Goal: Check status: Check status

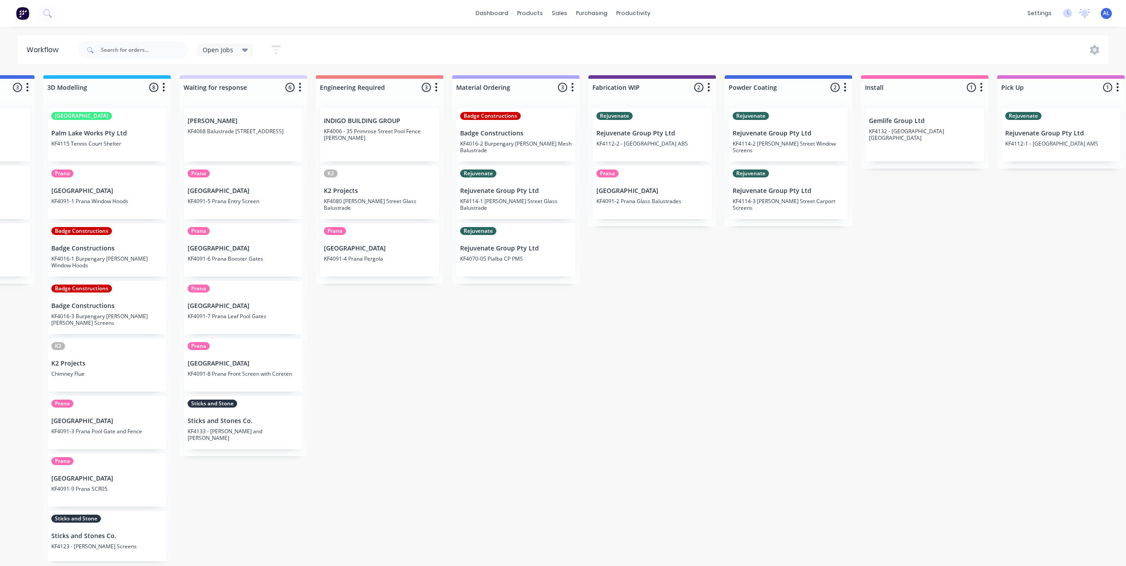
scroll to position [4, 0]
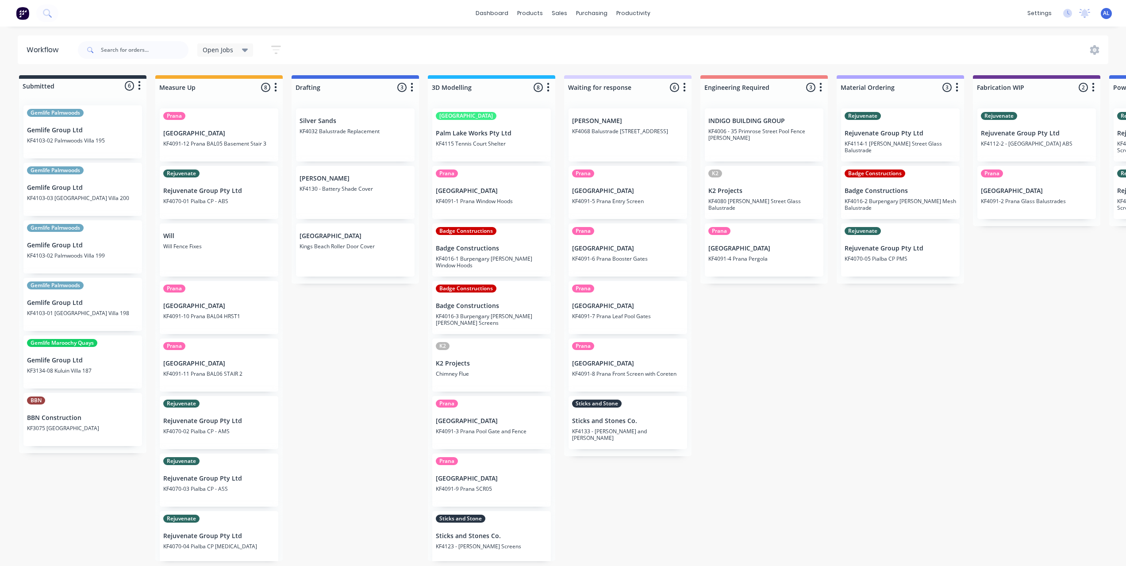
click at [377, 357] on div "Submitted 6 Status colour #273444 hex #273444 Save Cancel Summaries Total order…" at bounding box center [1051, 318] width 2117 height 486
click at [728, 457] on div "Submitted 6 Status colour #273444 hex #273444 Save Cancel Summaries Total order…" at bounding box center [1051, 318] width 2117 height 486
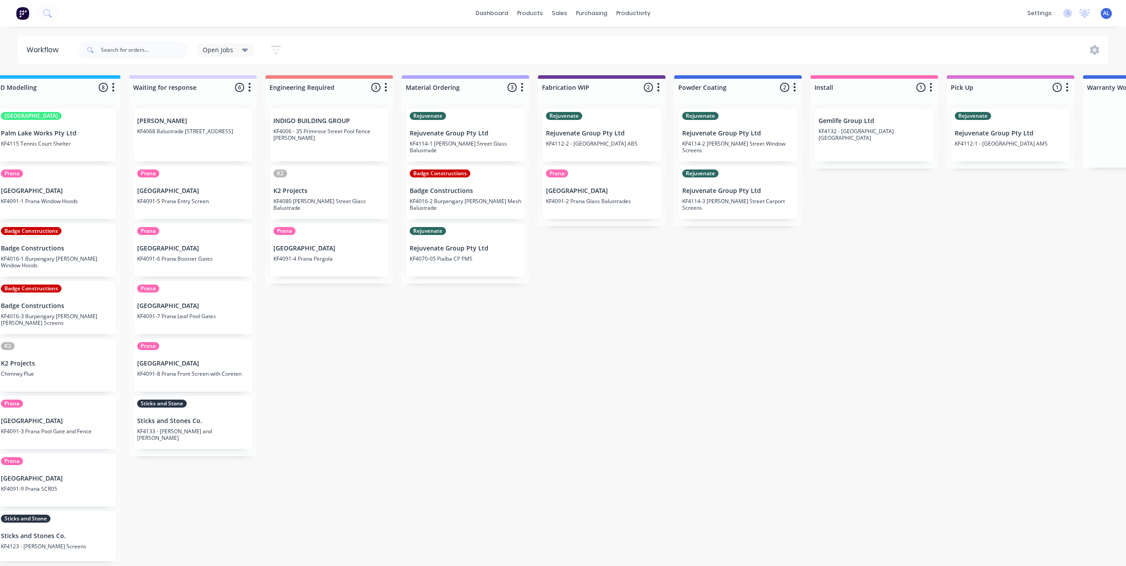
scroll to position [0, 473]
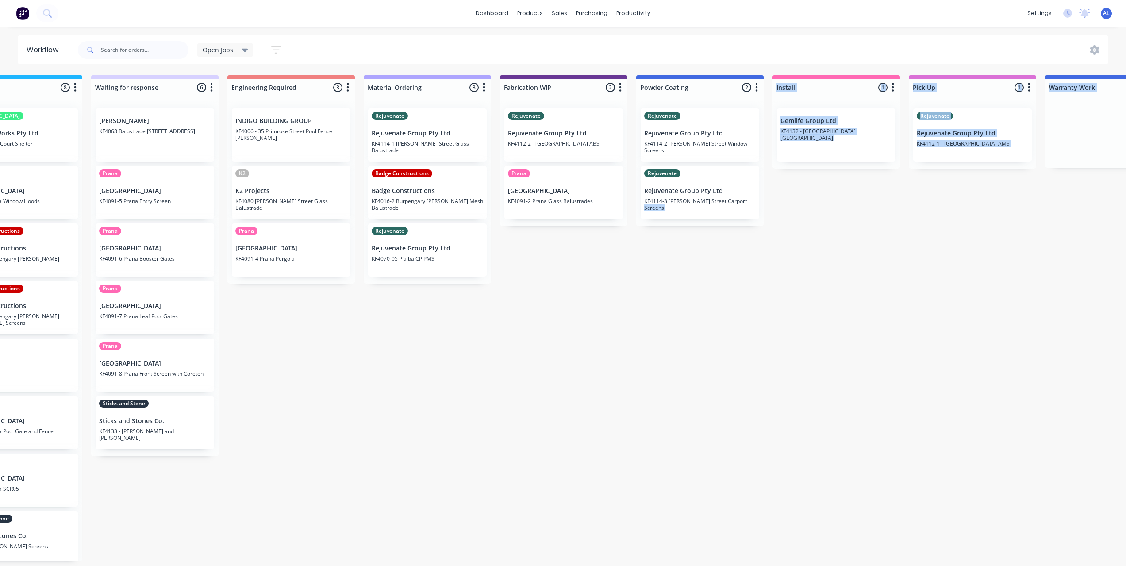
drag, startPoint x: 578, startPoint y: 570, endPoint x: 848, endPoint y: 570, distance: 270.3
click at [653, 513] on html "dashboard products sales purchasing productivity dashboard products Product Cat…" at bounding box center [90, 256] width 1126 height 513
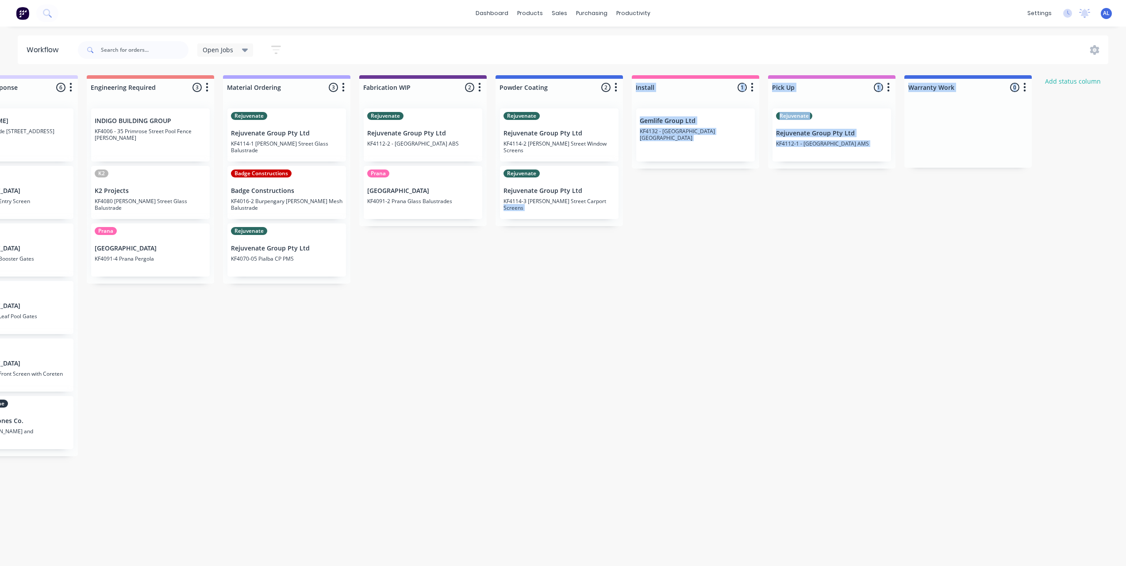
scroll to position [2, 614]
click at [780, 448] on div "Submitted 6 Status colour #273444 hex #273444 Save Cancel Summaries Total order…" at bounding box center [437, 318] width 2117 height 486
click at [603, 388] on div "Submitted 6 Status colour #273444 hex #273444 Save Cancel Summaries Total order…" at bounding box center [437, 318] width 2117 height 486
click at [491, 341] on div "Submitted 6 Status colour #273444 hex #273444 Save Cancel Summaries Total order…" at bounding box center [437, 318] width 2117 height 486
drag, startPoint x: 448, startPoint y: 275, endPoint x: 441, endPoint y: 277, distance: 7.6
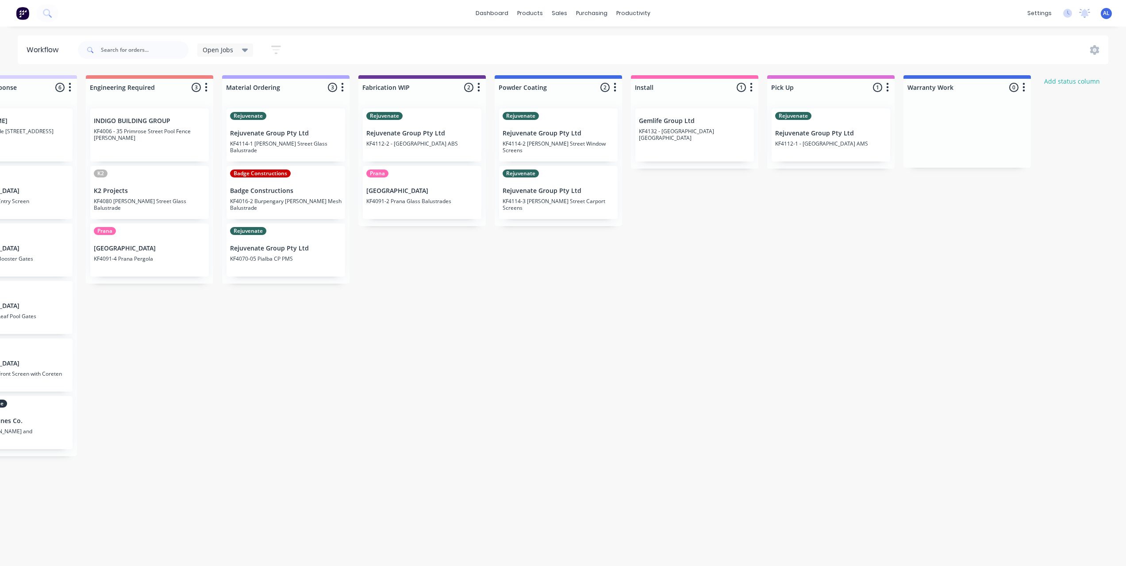
click at [441, 277] on div "Submitted 6 Status colour #273444 hex #273444 Save Cancel Summaries Total order…" at bounding box center [437, 318] width 2117 height 486
click at [637, 279] on div "Submitted 6 Status colour #273444 hex #273444 Save Cancel Summaries Total order…" at bounding box center [437, 318] width 2117 height 486
click at [618, 291] on div "Submitted 6 Status colour #273444 hex #273444 Save Cancel Summaries Total order…" at bounding box center [437, 318] width 2117 height 486
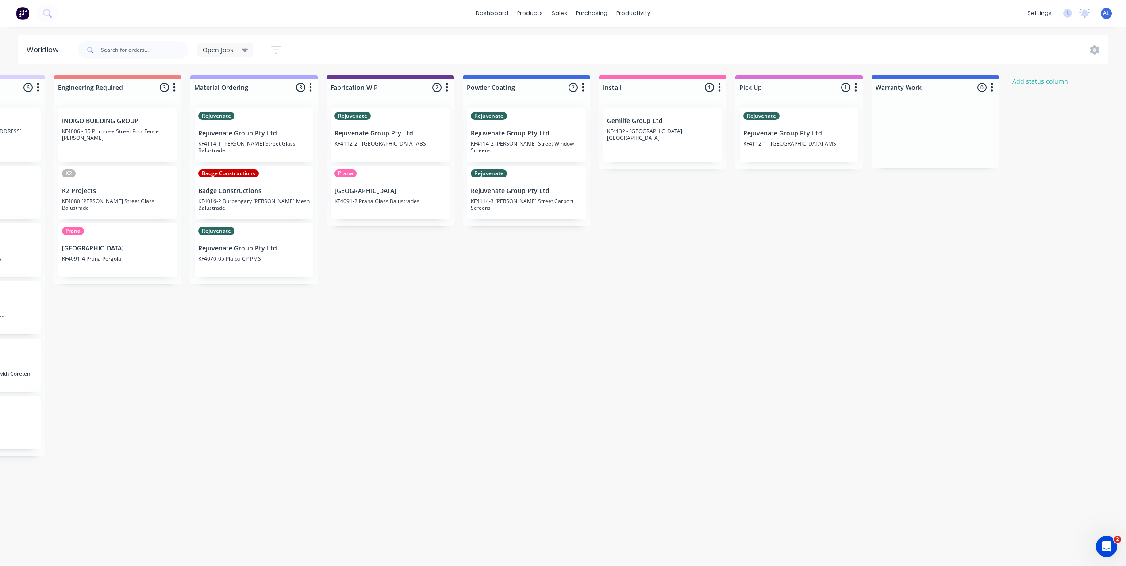
scroll to position [0, 615]
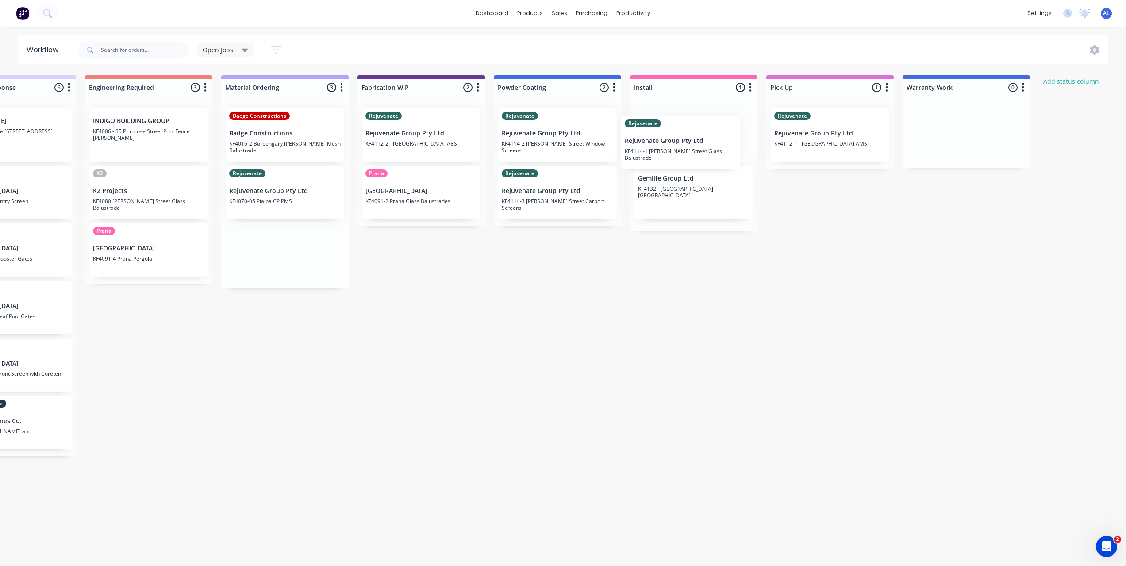
drag, startPoint x: 300, startPoint y: 143, endPoint x: 699, endPoint y: 151, distance: 399.1
click at [699, 151] on div "Submitted 6 Status colour #273444 hex #273444 Save Cancel Summaries Total order…" at bounding box center [436, 318] width 2117 height 486
click at [718, 270] on div "Submitted 6 Status colour #273444 hex #273444 Save Cancel Summaries Total order…" at bounding box center [436, 318] width 2117 height 486
click at [589, 327] on div "Submitted 6 Status colour #273444 hex #273444 Save Cancel Summaries Total order…" at bounding box center [436, 318] width 2117 height 486
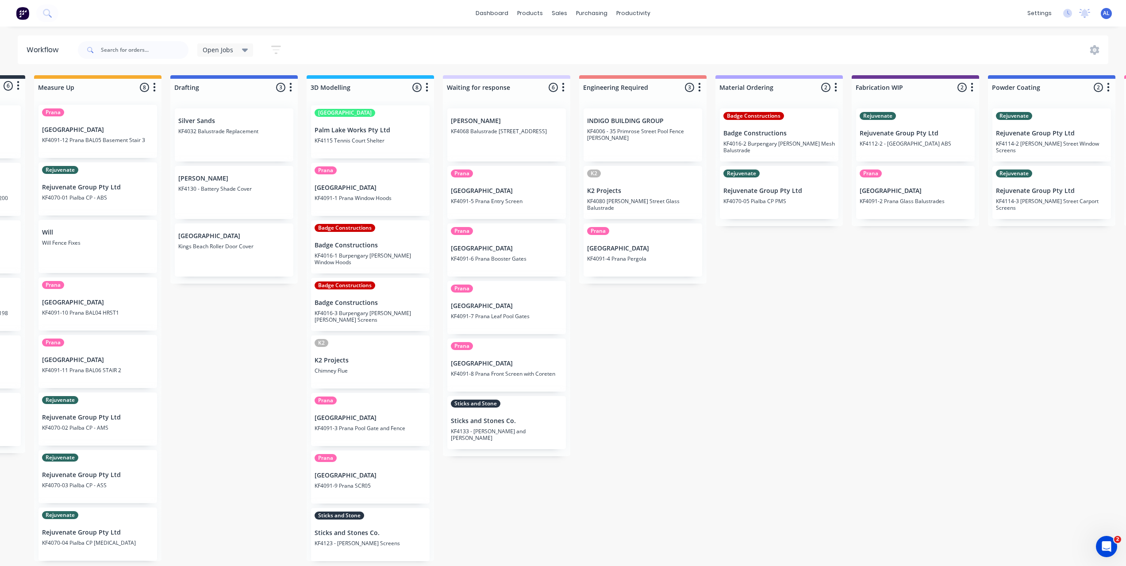
scroll to position [4, 0]
click at [620, 392] on div "Submitted 6 Status colour #273444 hex #273444 Save Cancel Summaries Total order…" at bounding box center [930, 318] width 2117 height 486
click at [548, 498] on div "Submitted 6 Status colour #273444 hex #273444 Save Cancel Summaries Total order…" at bounding box center [930, 318] width 2117 height 486
click at [472, 497] on div "Submitted 6 Status colour #273444 hex #273444 Save Cancel Summaries Total order…" at bounding box center [930, 318] width 2117 height 486
click at [683, 349] on div "Submitted 6 Status colour #273444 hex #273444 Save Cancel Summaries Total order…" at bounding box center [930, 318] width 2117 height 486
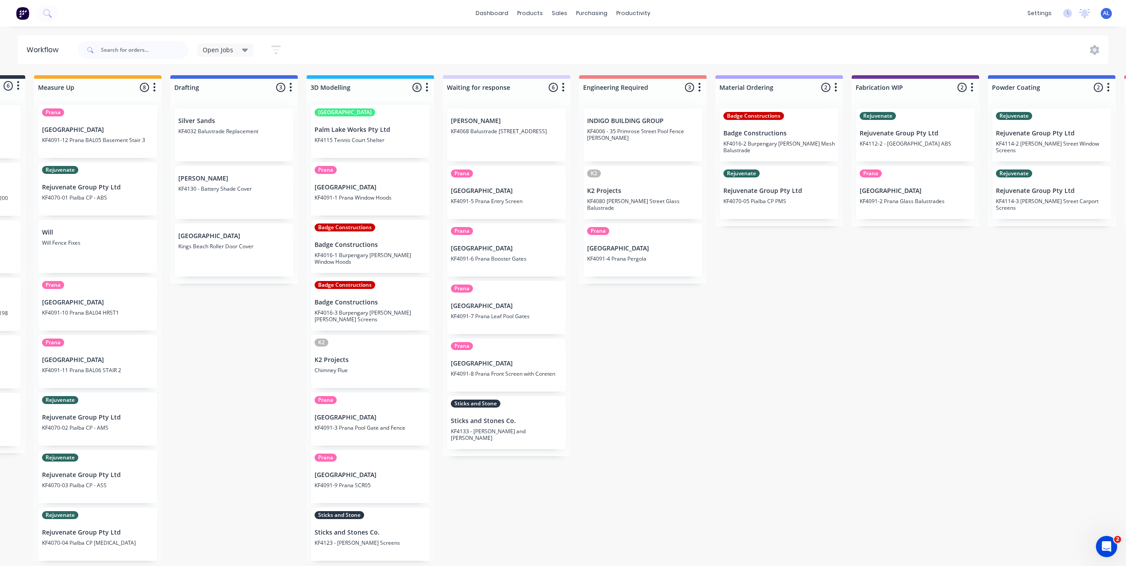
click at [652, 362] on div "Submitted 6 Status colour #273444 hex #273444 Save Cancel Summaries Total order…" at bounding box center [930, 318] width 2117 height 486
click at [614, 341] on div "Submitted 6 Status colour #273444 hex #273444 Save Cancel Summaries Total order…" at bounding box center [930, 318] width 2117 height 486
click at [604, 496] on div "Submitted 6 Status colour #273444 hex #273444 Save Cancel Summaries Total order…" at bounding box center [930, 318] width 2117 height 486
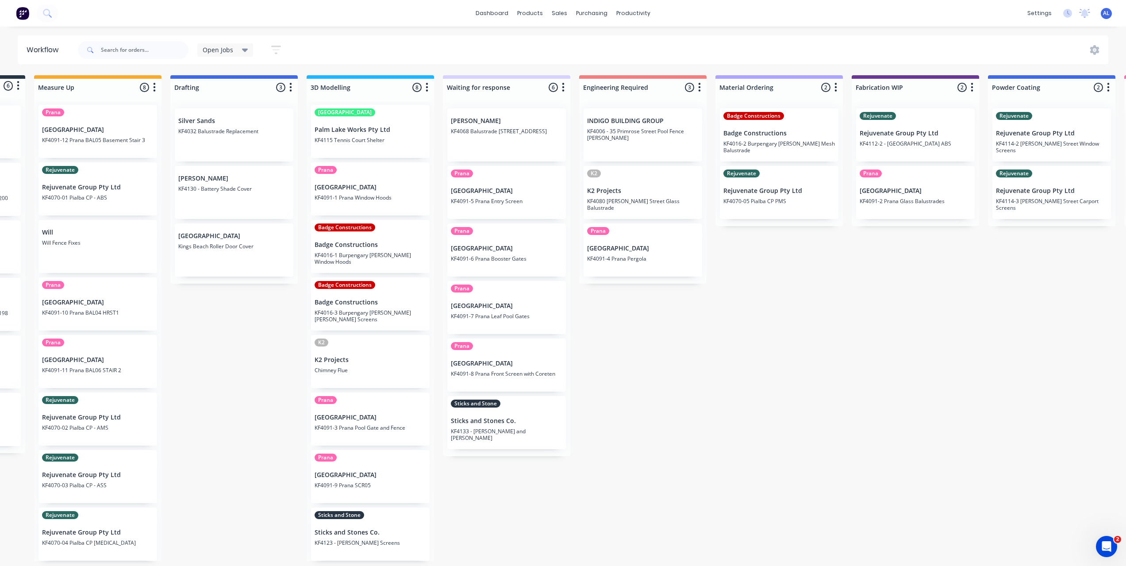
click at [652, 439] on div "Submitted 6 Status colour #273444 hex #273444 Save Cancel Summaries Total order…" at bounding box center [930, 318] width 2117 height 486
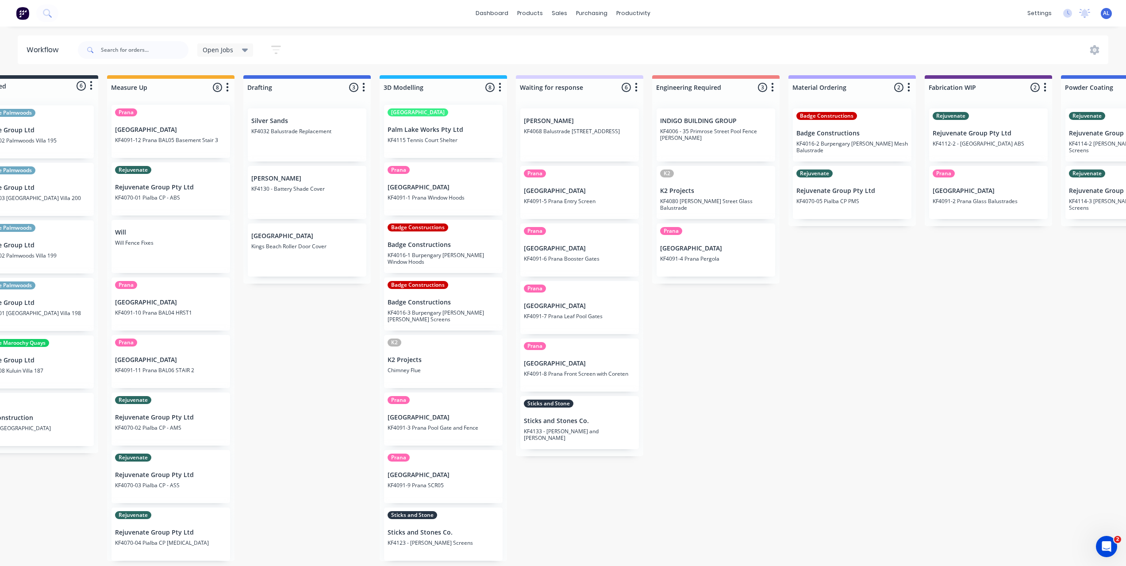
scroll to position [2, 13]
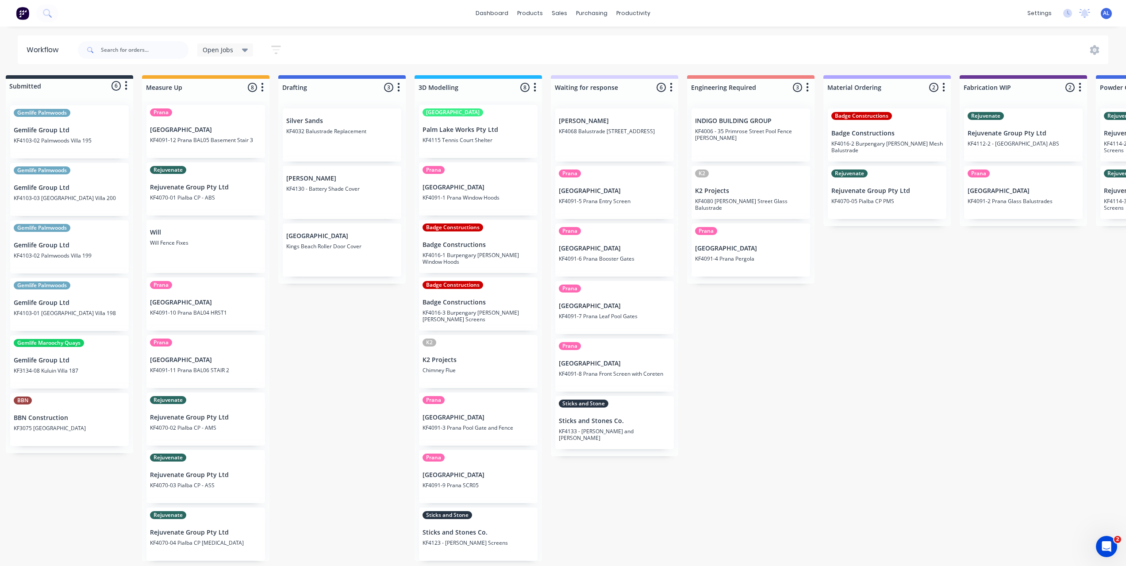
click at [295, 427] on div "Submitted 6 Status colour #273444 hex #273444 Save Cancel Summaries Total order…" at bounding box center [1038, 318] width 2117 height 486
click at [818, 407] on div "Submitted 6 Status colour #273444 hex #273444 Save Cancel Summaries Total order…" at bounding box center [1038, 318] width 2117 height 486
click at [591, 513] on div "Submitted 6 Status colour #273444 hex #273444 Save Cancel Summaries Total order…" at bounding box center [1038, 318] width 2117 height 486
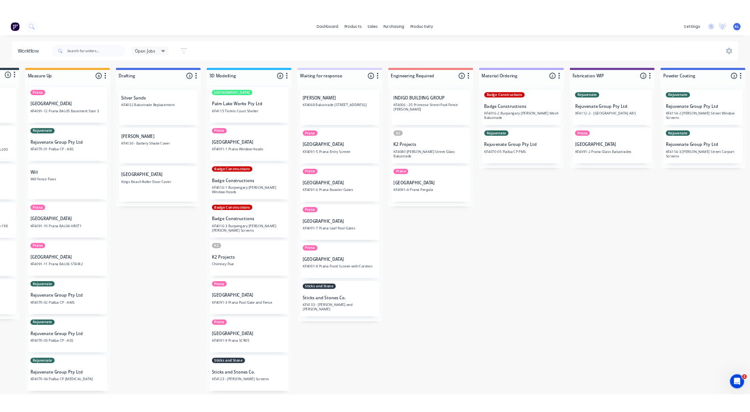
scroll to position [2, 100]
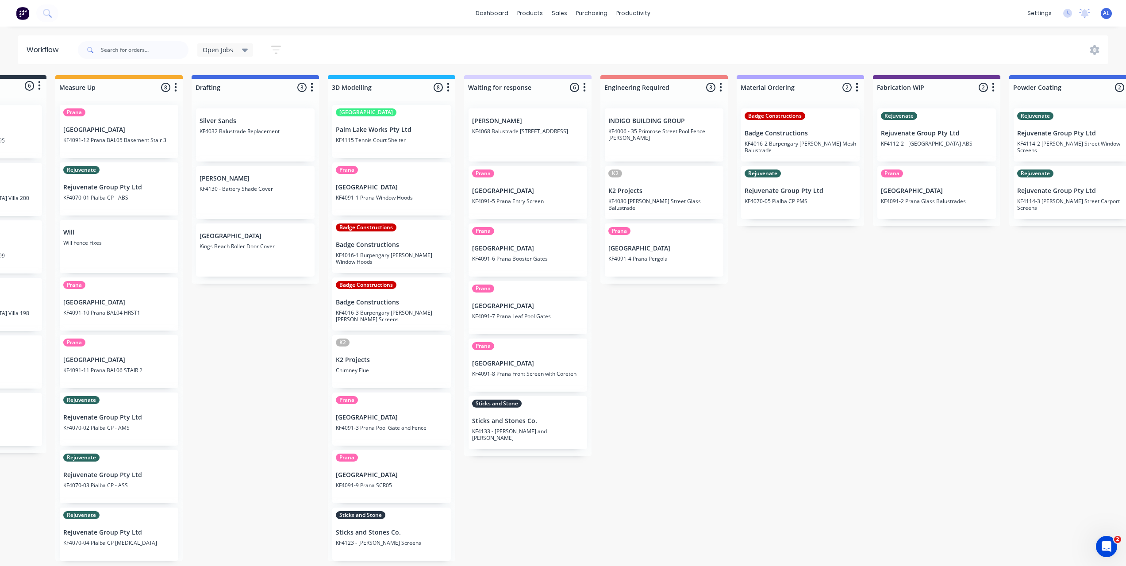
click at [650, 474] on div "Submitted 6 Status colour #273444 hex #273444 Save Cancel Summaries Total order…" at bounding box center [951, 318] width 2117 height 486
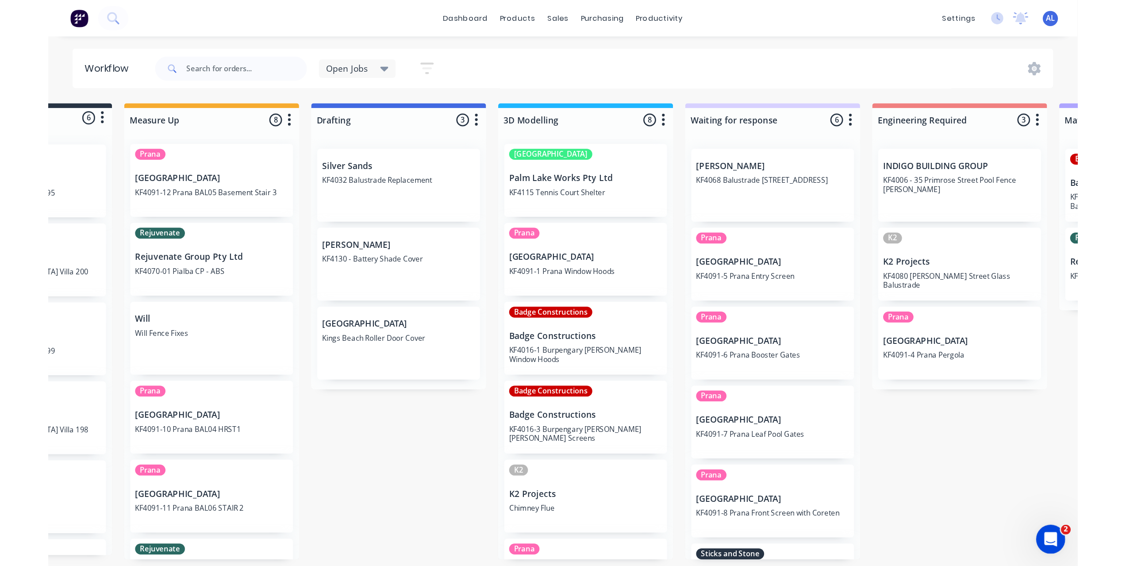
scroll to position [4, 0]
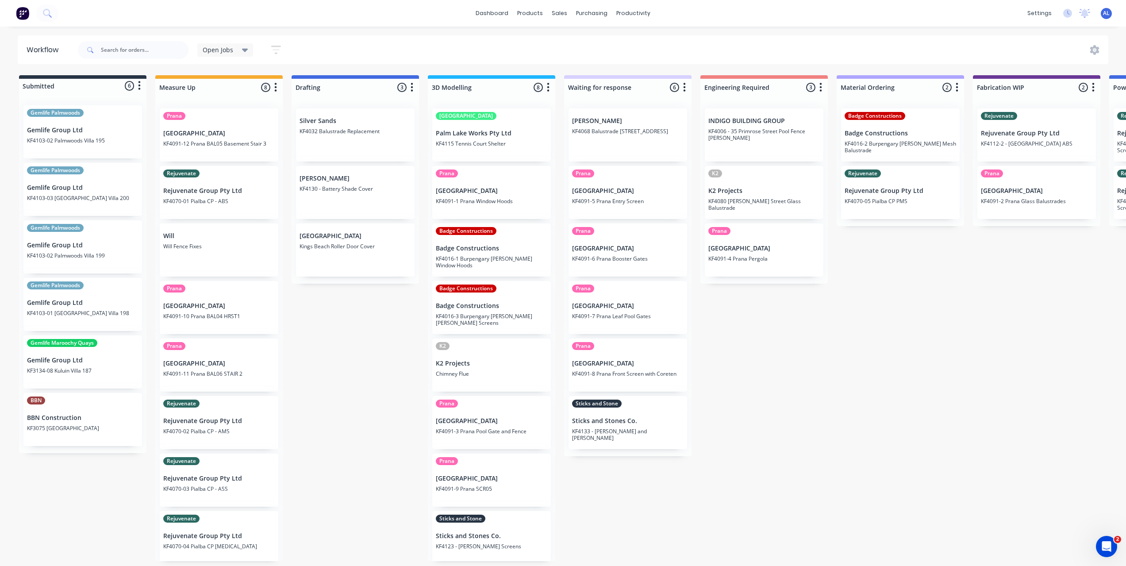
click at [811, 392] on div "Submitted 6 Status colour #273444 hex #273444 Save Cancel Summaries Total order…" at bounding box center [1051, 318] width 2117 height 486
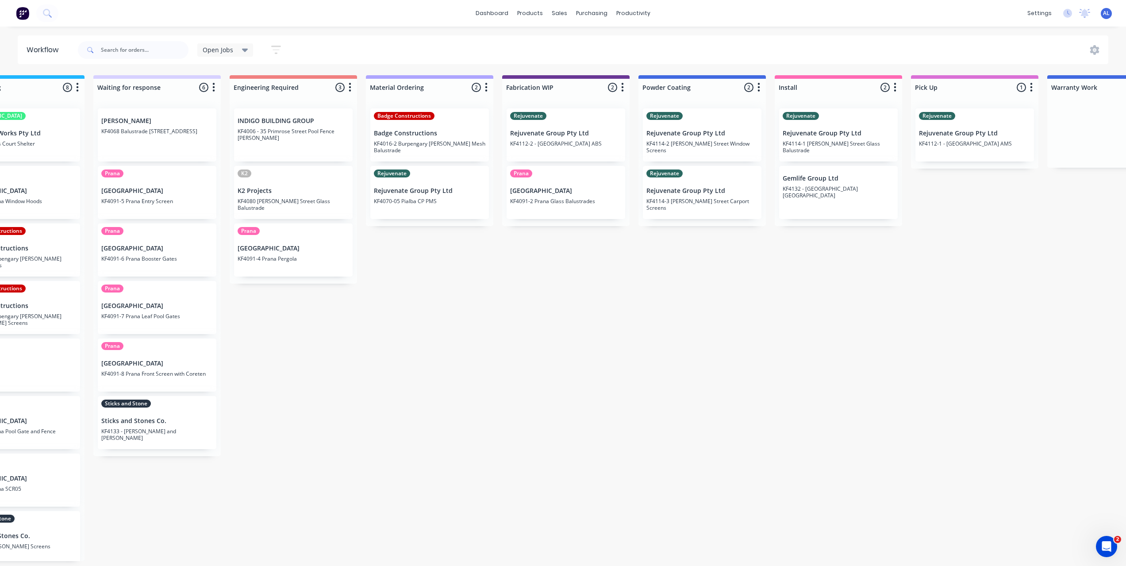
scroll to position [0, 434]
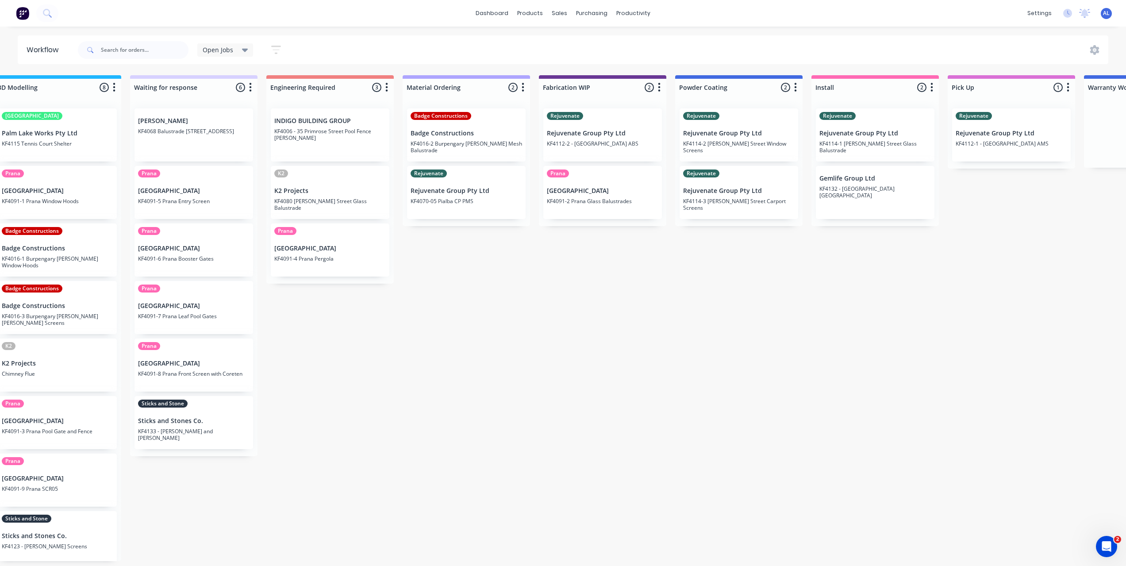
click at [516, 427] on div "Submitted 6 Status colour #273444 hex #273444 Save Cancel Summaries Total order…" at bounding box center [617, 318] width 2117 height 486
click at [516, 426] on div "Submitted 6 Status colour #273444 hex #273444 Save Cancel Summaries Total order…" at bounding box center [617, 318] width 2117 height 486
click at [529, 419] on div "Submitted 6 Status colour #273444 hex #273444 Save Cancel Summaries Total order…" at bounding box center [617, 318] width 2117 height 486
click at [527, 332] on div "Submitted 6 Status colour #273444 hex #273444 Save Cancel Summaries Total order…" at bounding box center [617, 318] width 2117 height 486
click at [513, 341] on div "Submitted 6 Status colour #273444 hex #273444 Save Cancel Summaries Total order…" at bounding box center [617, 318] width 2117 height 486
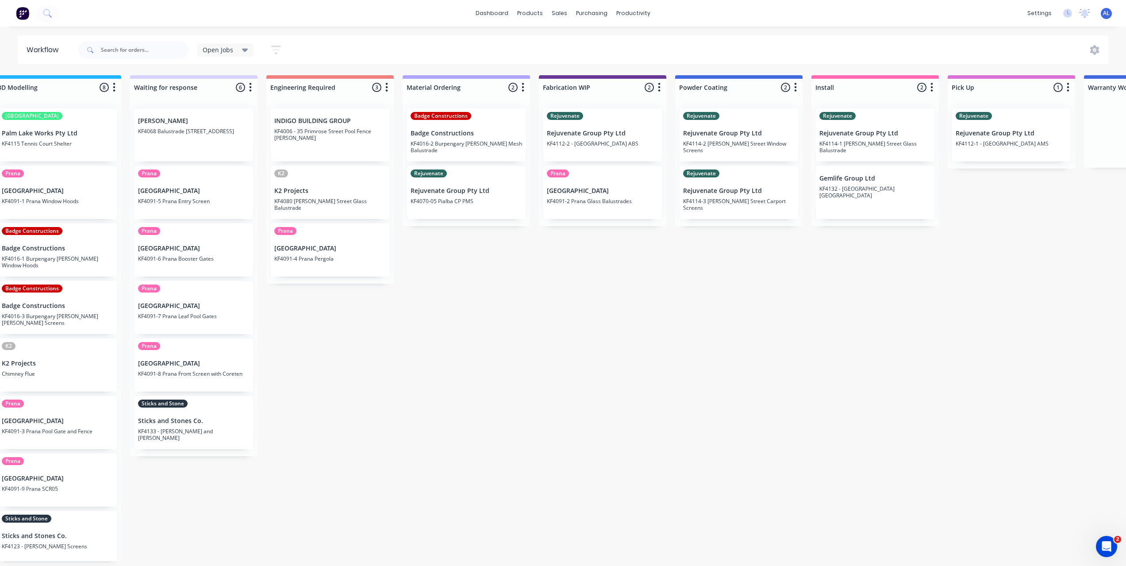
click at [625, 309] on div "Submitted 6 Status colour #273444 hex #273444 Save Cancel Summaries Total order…" at bounding box center [617, 318] width 2117 height 486
click at [395, 324] on div "Submitted 6 Status colour #273444 hex #273444 Save Cancel Summaries Total order…" at bounding box center [617, 318] width 2117 height 486
click at [351, 302] on div "Submitted 6 Status colour #273444 hex #273444 Save Cancel Summaries Total order…" at bounding box center [617, 318] width 2117 height 486
click at [489, 303] on div "Submitted 6 Status colour #273444 hex #273444 Save Cancel Summaries Total order…" at bounding box center [617, 318] width 2117 height 486
click at [429, 299] on div "Submitted 6 Status colour #273444 hex #273444 Save Cancel Summaries Total order…" at bounding box center [617, 318] width 2117 height 486
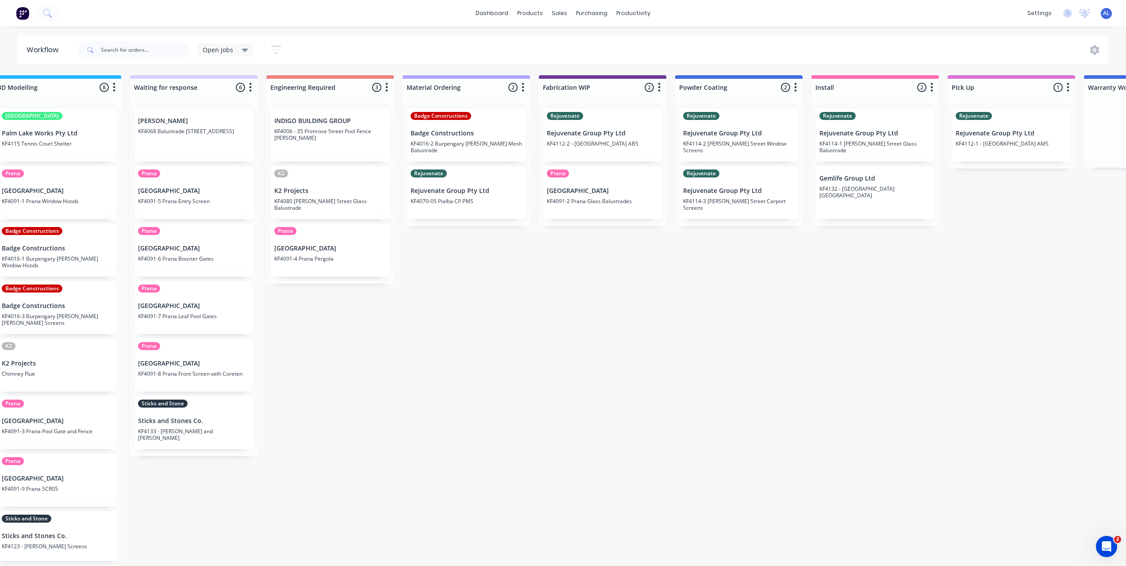
click at [513, 295] on div "Submitted 6 Status colour #273444 hex #273444 Save Cancel Summaries Total order…" at bounding box center [617, 318] width 2117 height 486
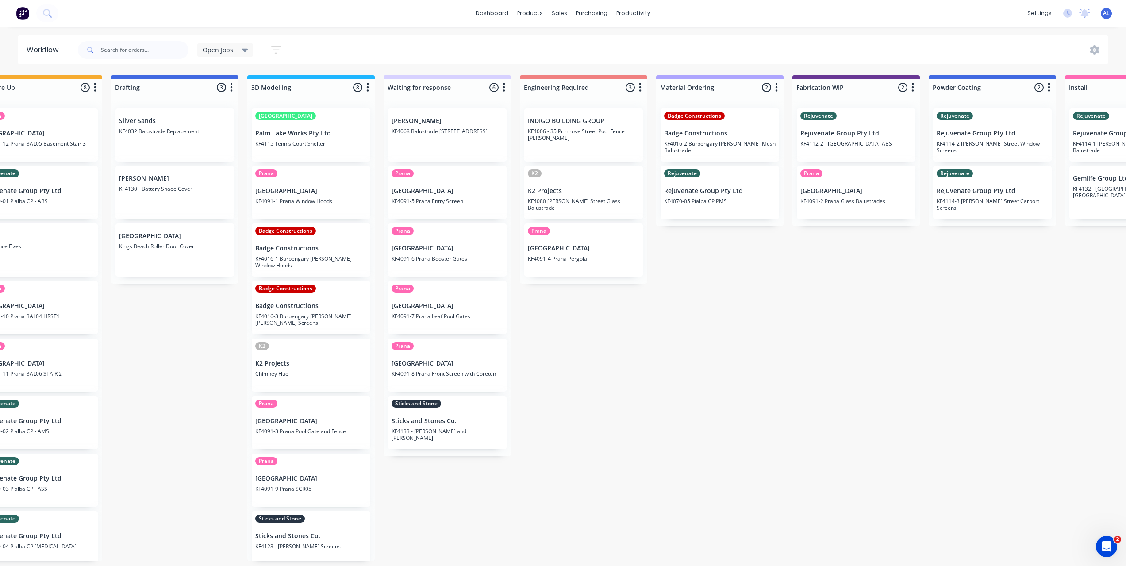
scroll to position [0, 180]
click at [226, 509] on div "Submitted 6 Status colour #273444 hex #273444 Save Cancel Summaries Total order…" at bounding box center [872, 318] width 2117 height 486
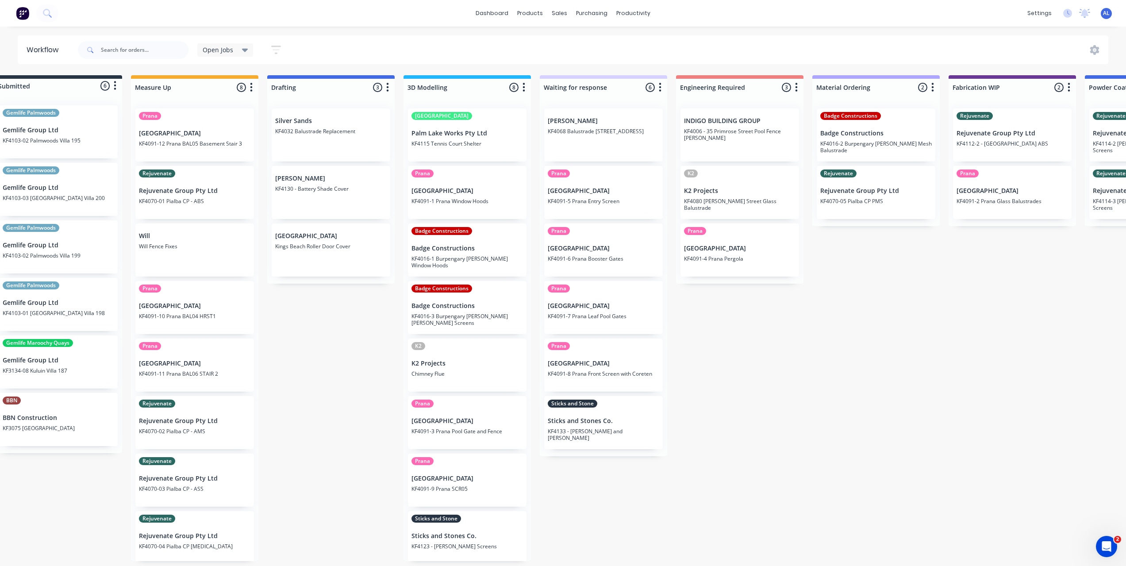
scroll to position [0, 0]
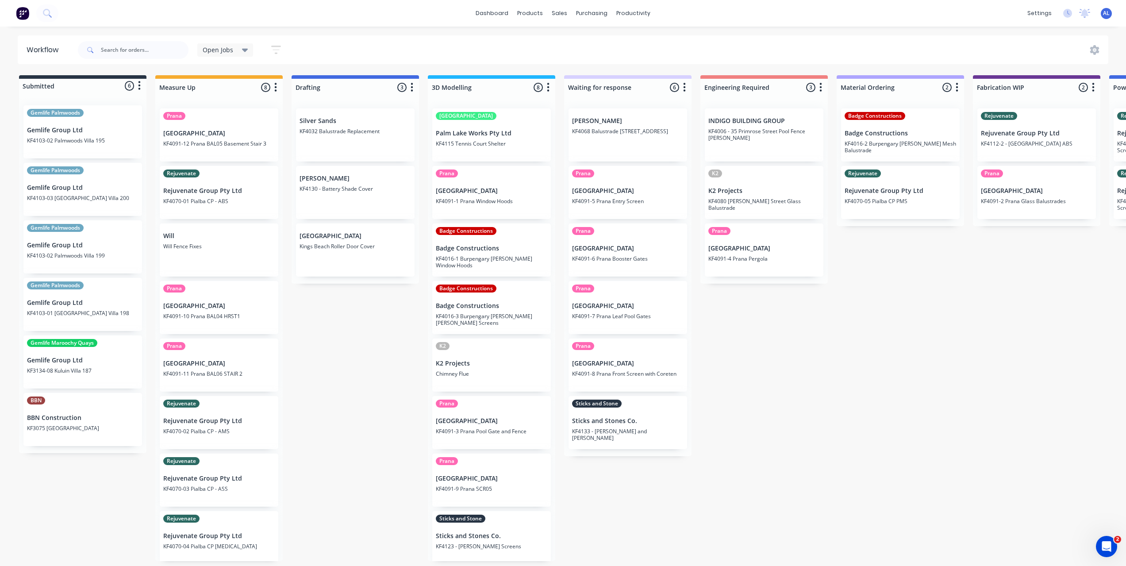
click at [362, 424] on div "Submitted 6 Status colour #273444 hex #273444 Save Cancel Summaries Total order…" at bounding box center [1051, 318] width 2117 height 486
click at [392, 345] on div "Submitted 6 Status colour #273444 hex #273444 Save Cancel Summaries Total order…" at bounding box center [1051, 318] width 2117 height 486
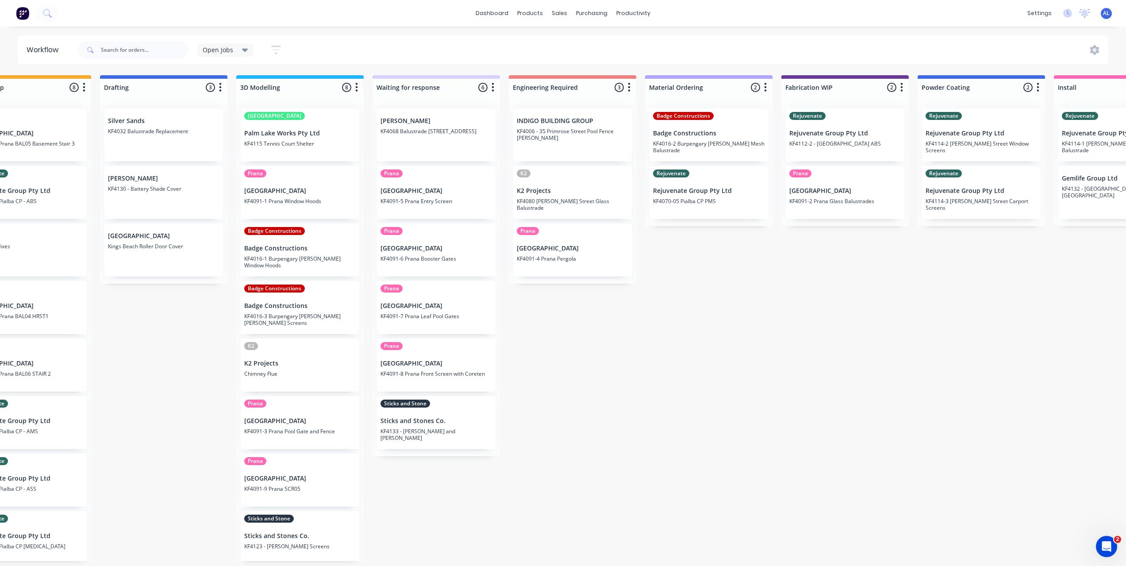
scroll to position [0, 154]
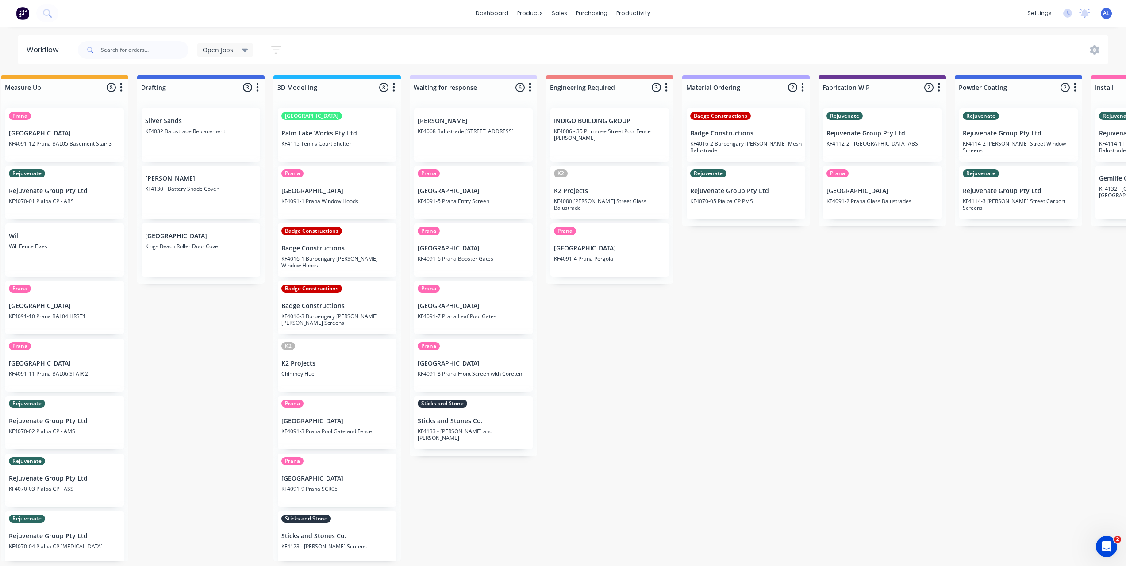
click at [553, 527] on div "Submitted 6 Status colour #273444 hex #273444 Save Cancel Summaries Total order…" at bounding box center [897, 318] width 2117 height 486
click at [611, 476] on div "Submitted 6 Status colour #273444 hex #273444 Save Cancel Summaries Total order…" at bounding box center [897, 318] width 2117 height 486
click at [598, 479] on div "Submitted 6 Status colour #273444 hex #273444 Save Cancel Summaries Total order…" at bounding box center [897, 318] width 2117 height 486
click at [671, 342] on div "Submitted 6 Status colour #273444 hex #273444 Save Cancel Summaries Total order…" at bounding box center [897, 318] width 2117 height 486
click at [553, 561] on div "Submitted 6 Status colour #273444 hex #273444 Save Cancel Summaries Total order…" at bounding box center [897, 318] width 2117 height 486
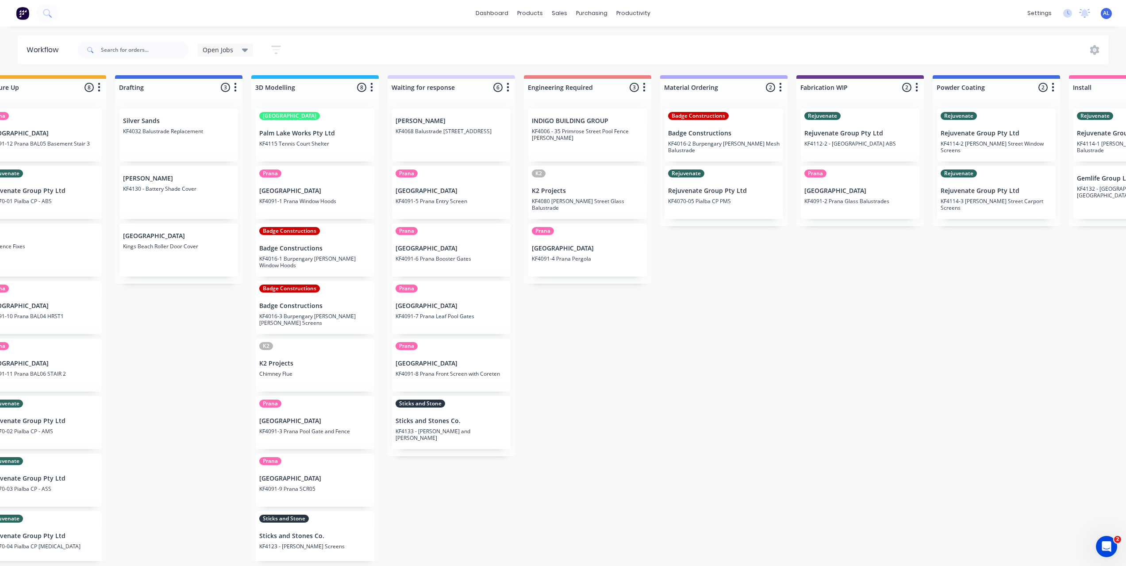
scroll to position [0, 258]
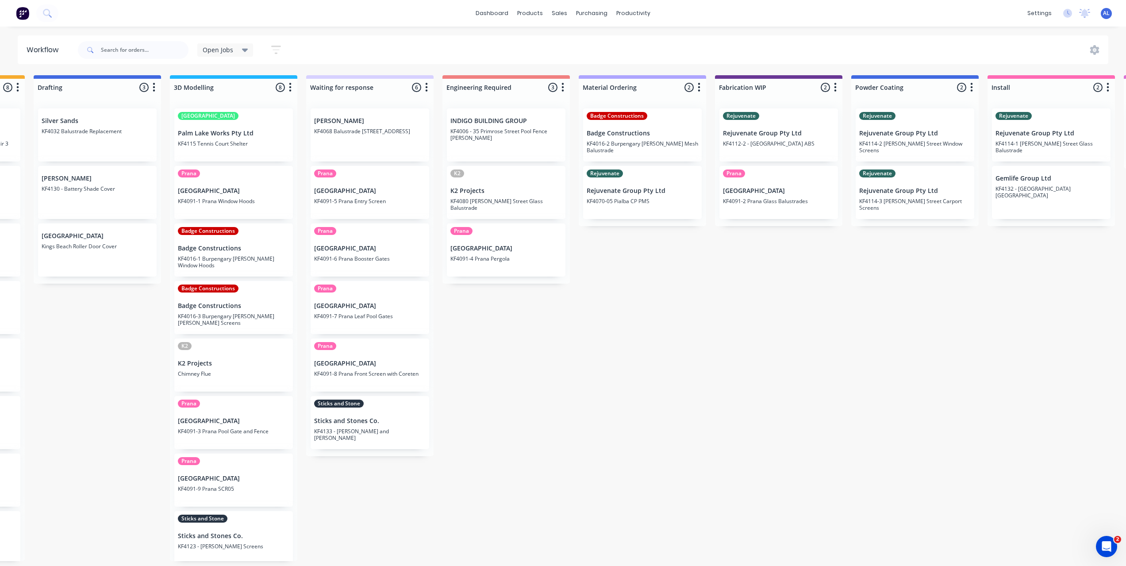
click at [527, 430] on div "Submitted 6 Status colour #273444 hex #273444 Save Cancel Summaries Total order…" at bounding box center [793, 318] width 2117 height 486
click at [395, 492] on div "Submitted 6 Status colour #273444 hex #273444 Save Cancel Summaries Total order…" at bounding box center [793, 318] width 2117 height 486
click at [591, 446] on div "Submitted 6 Status colour #273444 hex #273444 Save Cancel Summaries Total order…" at bounding box center [793, 318] width 2117 height 486
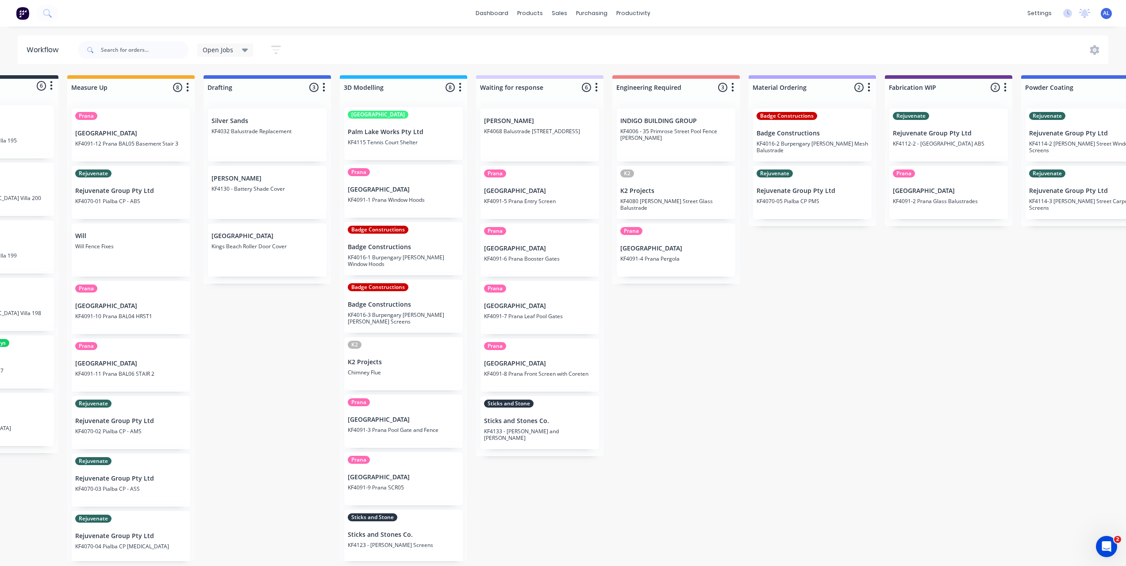
scroll to position [0, 0]
click at [297, 415] on div "Submitted 6 Status colour #273444 hex #273444 Save Cancel Summaries Total order…" at bounding box center [963, 318] width 2117 height 486
click at [635, 399] on div "Submitted 6 Status colour #273444 hex #273444 Save Cancel Summaries Total order…" at bounding box center [963, 318] width 2117 height 486
click at [502, 469] on div "Submitted 6 Status colour #273444 hex #273444 Save Cancel Summaries Total order…" at bounding box center [963, 318] width 2117 height 486
click at [333, 418] on div "Submitted 6 Status colour #273444 hex #273444 Save Cancel Summaries Total order…" at bounding box center [963, 318] width 2117 height 486
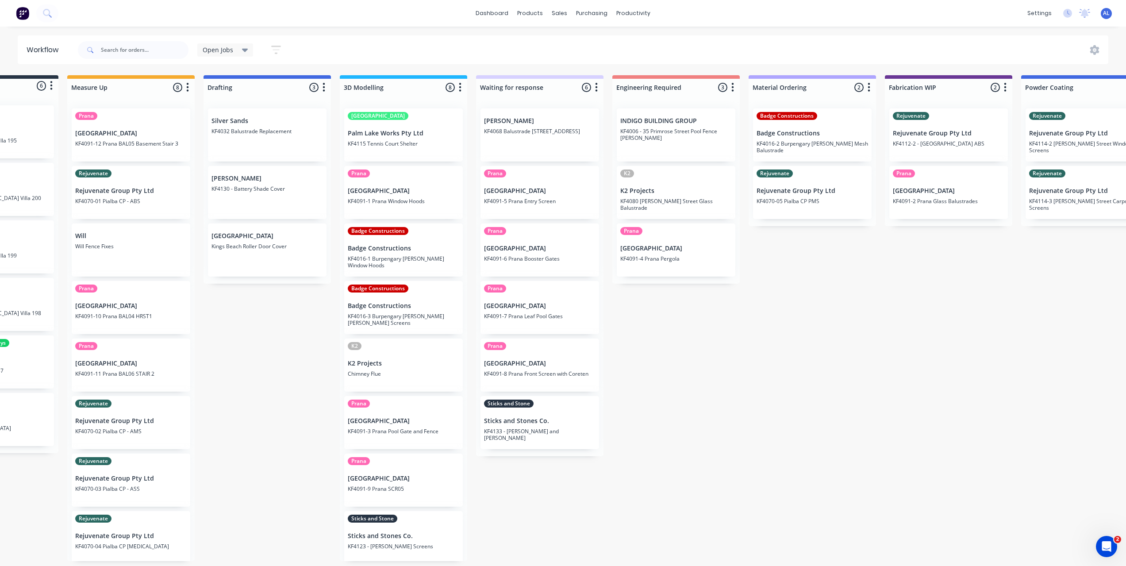
click at [476, 485] on div "Submitted 6 Status colour #273444 hex #273444 Save Cancel Summaries Total order…" at bounding box center [963, 318] width 2117 height 486
click at [735, 372] on div "Submitted 6 Status colour #273444 hex #273444 Save Cancel Summaries Total order…" at bounding box center [963, 318] width 2117 height 486
click at [773, 421] on div "Submitted 6 Status colour #273444 hex #273444 Save Cancel Summaries Total order…" at bounding box center [963, 318] width 2117 height 486
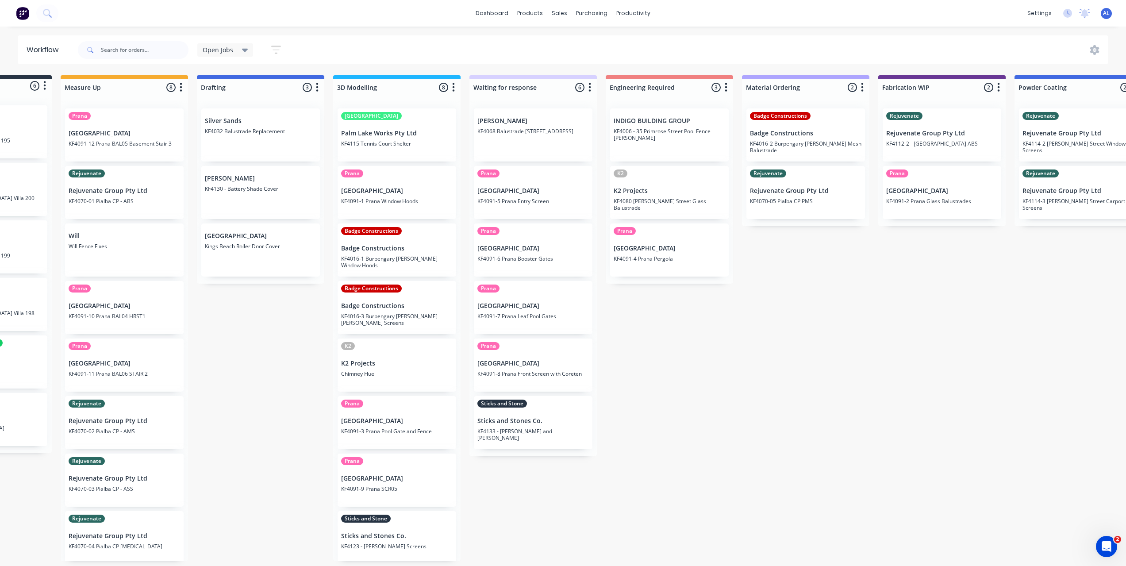
scroll to position [0, 159]
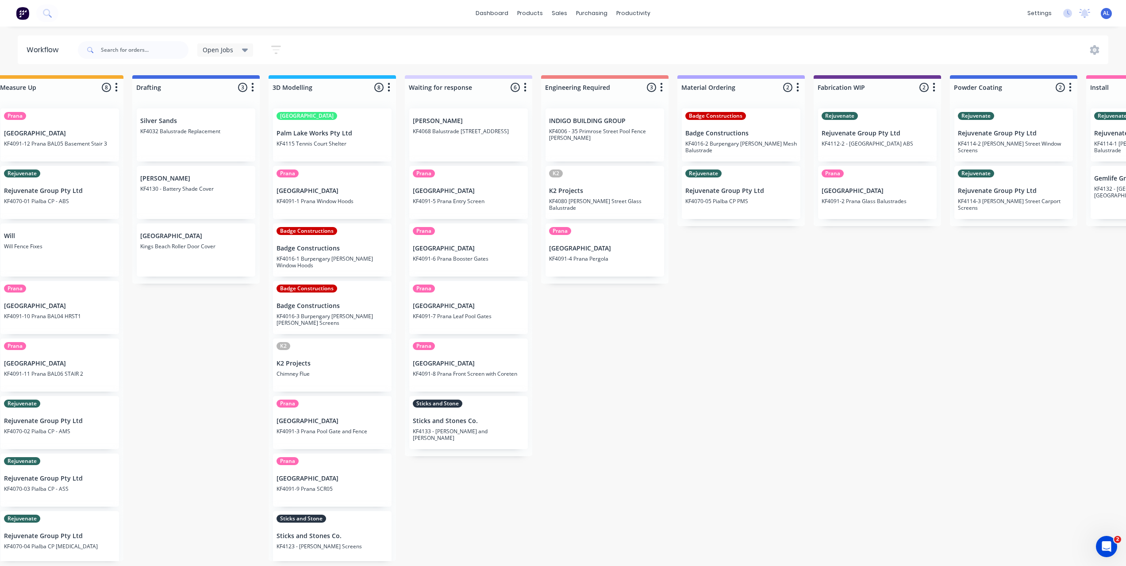
click at [595, 347] on div "Submitted 6 Status colour #273444 hex #273444 Save Cancel Summaries Total order…" at bounding box center [892, 318] width 2117 height 486
click at [565, 321] on div "Submitted 6 Status colour #273444 hex #273444 Save Cancel Summaries Total order…" at bounding box center [892, 318] width 2117 height 486
click at [620, 368] on div "Submitted 6 Status colour #273444 hex #273444 Save Cancel Summaries Total order…" at bounding box center [892, 318] width 2117 height 486
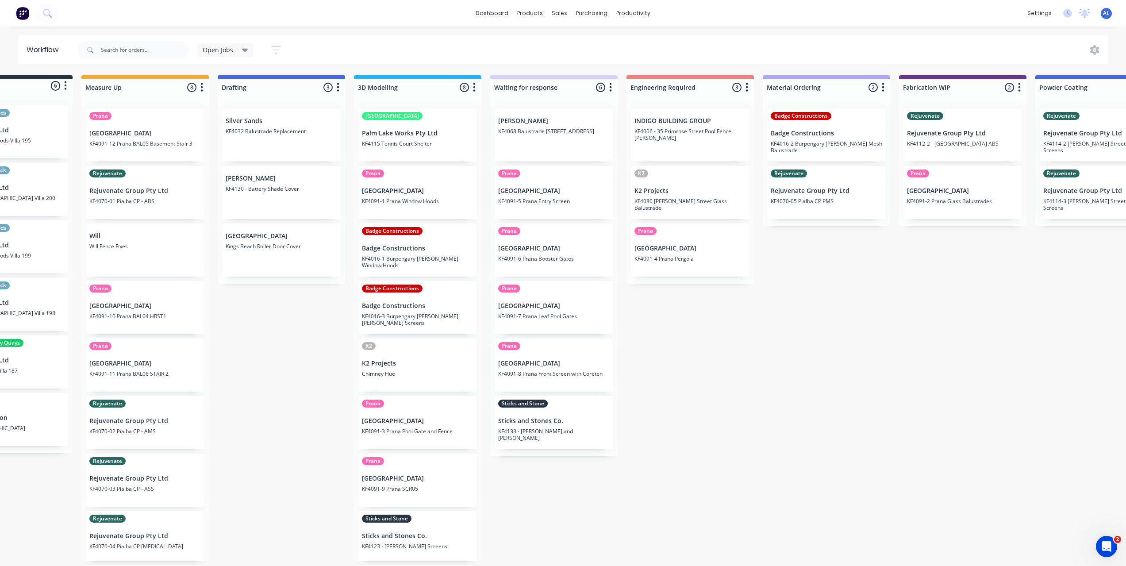
scroll to position [0, 0]
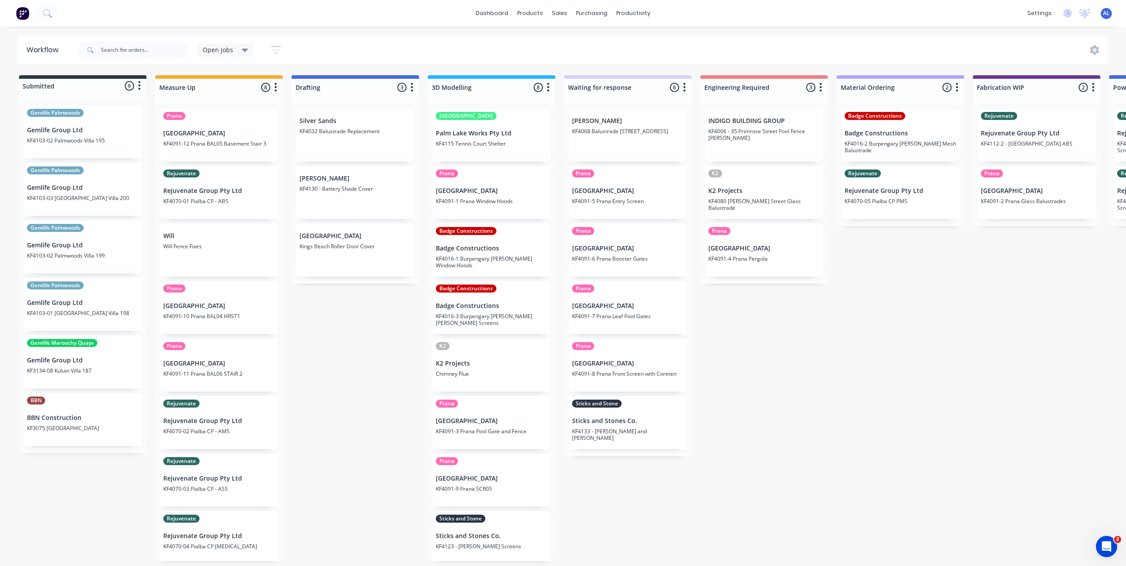
click at [371, 473] on div "Submitted 6 Status colour #273444 hex #273444 Save Cancel Summaries Total order…" at bounding box center [1051, 318] width 2117 height 486
click at [345, 448] on div "Submitted 6 Status colour #273444 hex #273444 Save Cancel Summaries Total order…" at bounding box center [1051, 318] width 2117 height 486
click at [698, 544] on div "Submitted 6 Status colour #273444 hex #273444 Save Cancel Summaries Total order…" at bounding box center [1051, 318] width 2117 height 486
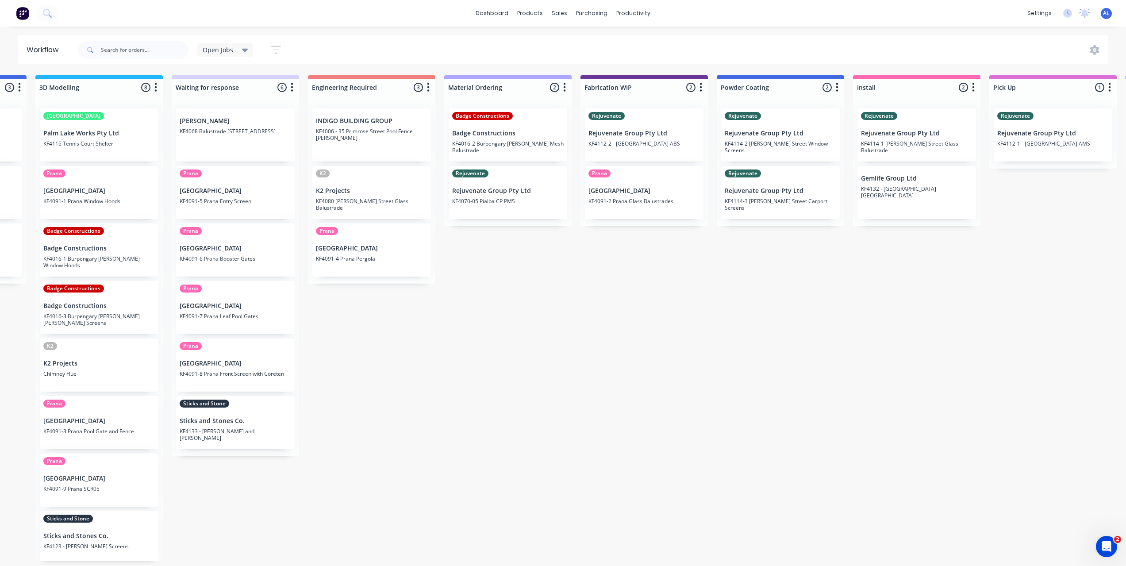
scroll to position [0, 311]
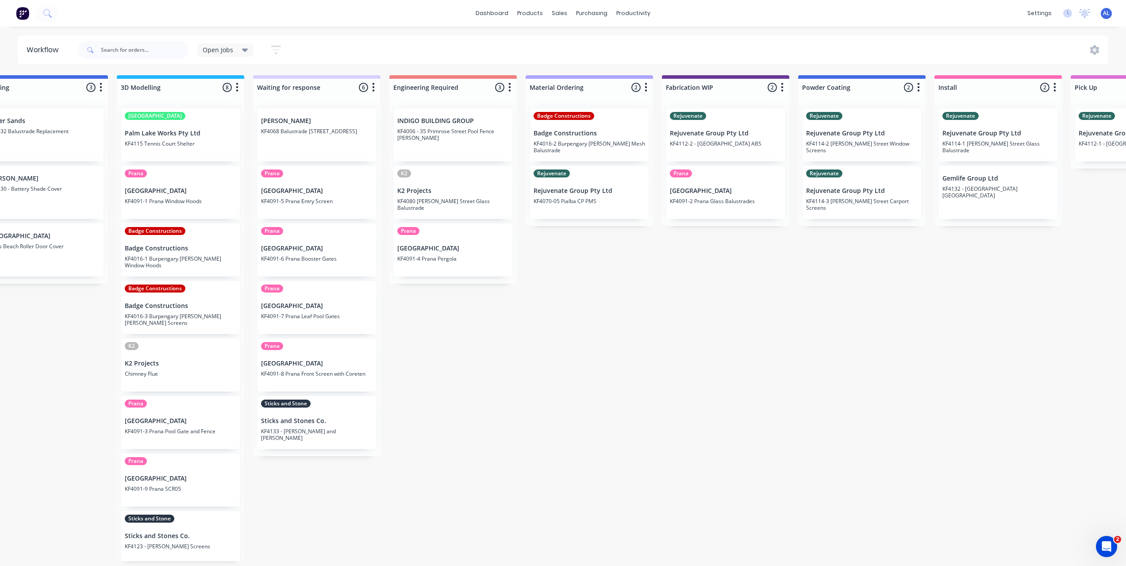
click at [692, 502] on div "Submitted 6 Status colour #273444 hex #273444 Save Cancel Summaries Total order…" at bounding box center [740, 318] width 2117 height 486
click at [595, 367] on div "Submitted 6 Status colour #273444 hex #273444 Save Cancel Summaries Total order…" at bounding box center [740, 318] width 2117 height 486
click at [543, 439] on div "Submitted 6 Status colour #273444 hex #273444 Save Cancel Summaries Total order…" at bounding box center [740, 318] width 2117 height 486
click at [341, 512] on div "Submitted 6 Status colour #273444 hex #273444 Save Cancel Summaries Total order…" at bounding box center [740, 318] width 2117 height 486
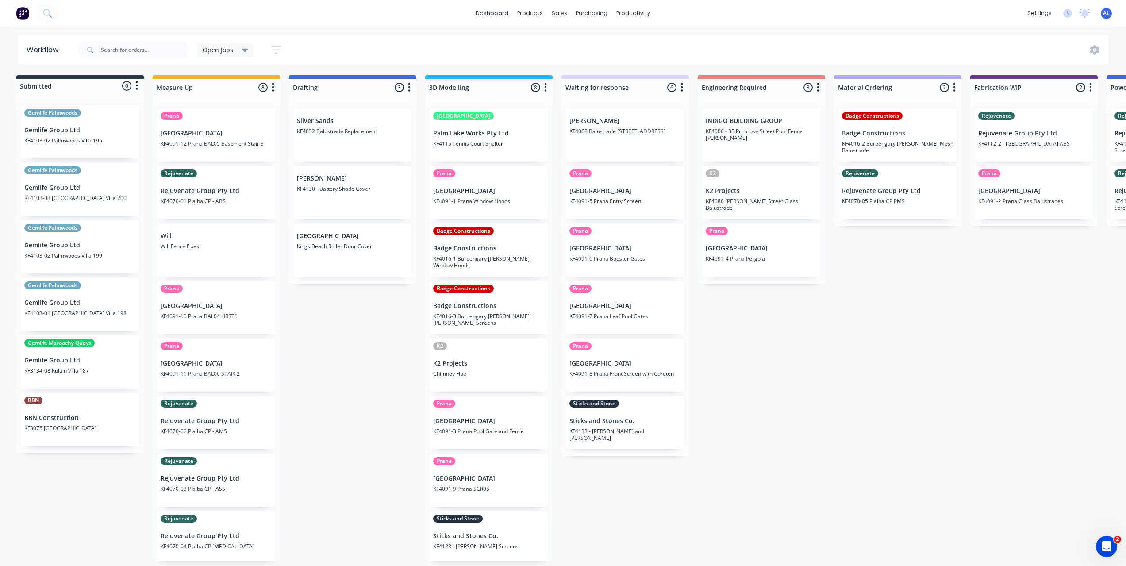
scroll to position [0, 0]
click at [316, 424] on div "Submitted 6 Status colour #273444 hex #273444 Save Cancel Summaries Total order…" at bounding box center [1051, 318] width 2117 height 486
click at [318, 414] on div "Submitted 6 Status colour #273444 hex #273444 Save Cancel Summaries Total order…" at bounding box center [1051, 318] width 2117 height 486
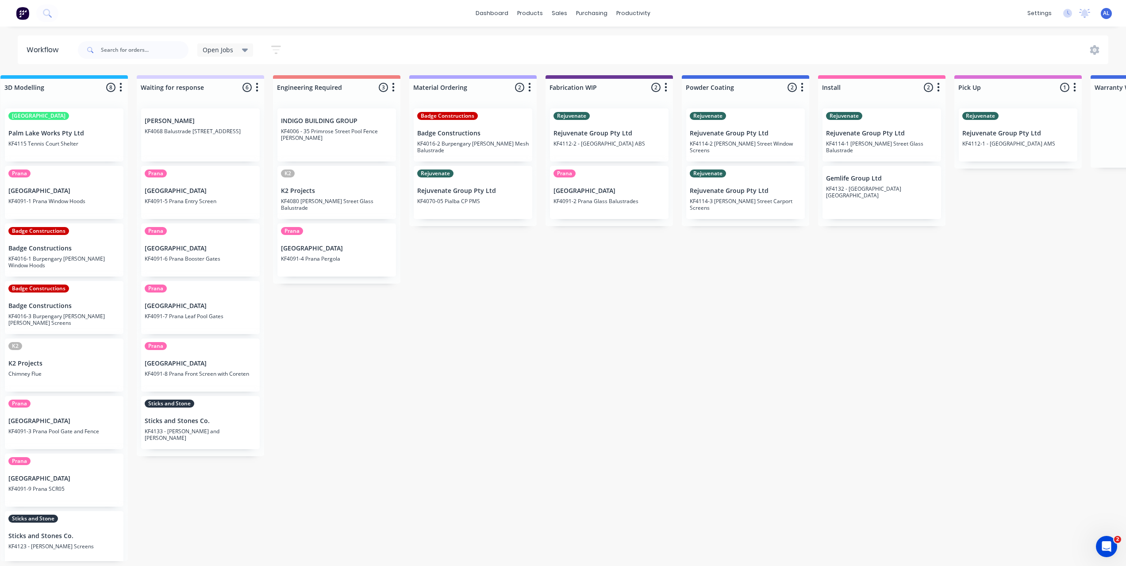
scroll to position [0, 425]
click at [543, 362] on div "Submitted 6 Status colour #273444 hex #273444 Save Cancel Summaries Total order…" at bounding box center [627, 318] width 2117 height 486
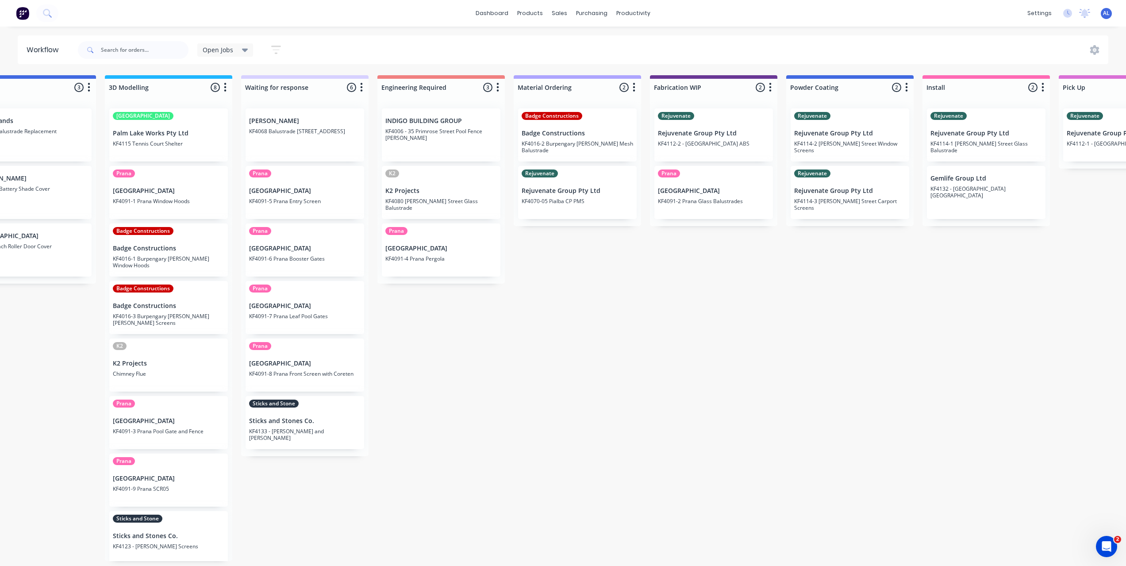
scroll to position [0, 318]
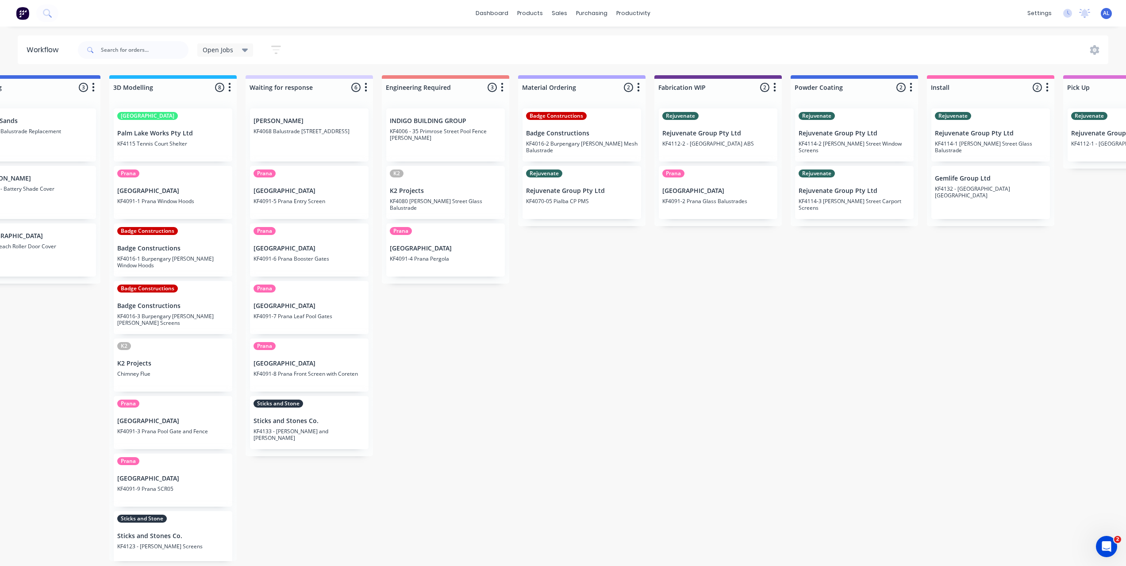
click at [430, 506] on div "Submitted 6 Status colour #273444 hex #273444 Save Cancel Summaries Total order…" at bounding box center [733, 318] width 2117 height 486
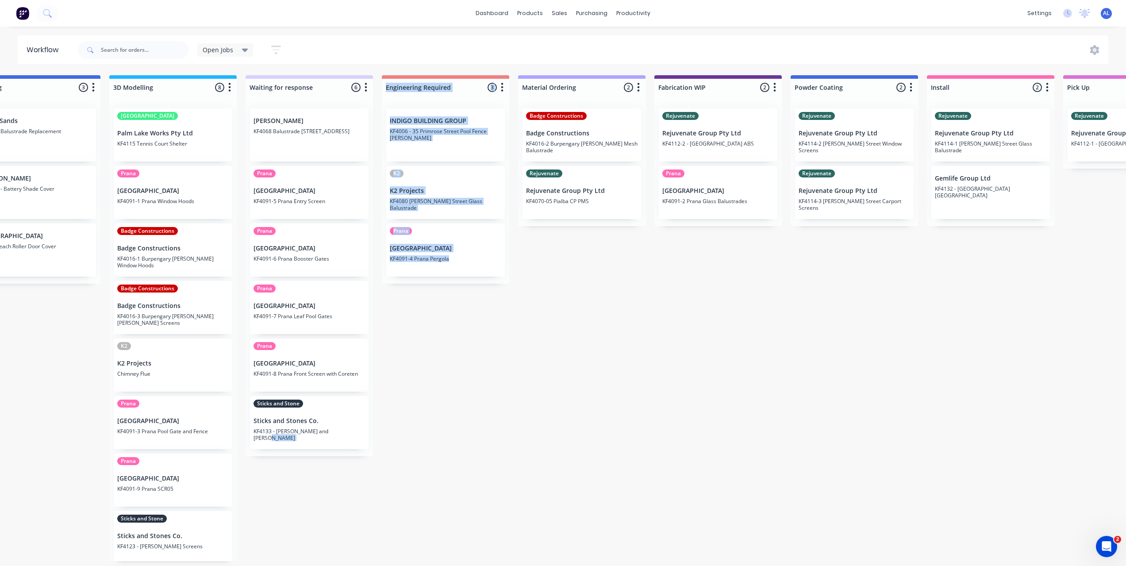
click at [517, 430] on div "Submitted 6 Status colour #273444 hex #273444 Save Cancel Summaries Total order…" at bounding box center [733, 318] width 2117 height 486
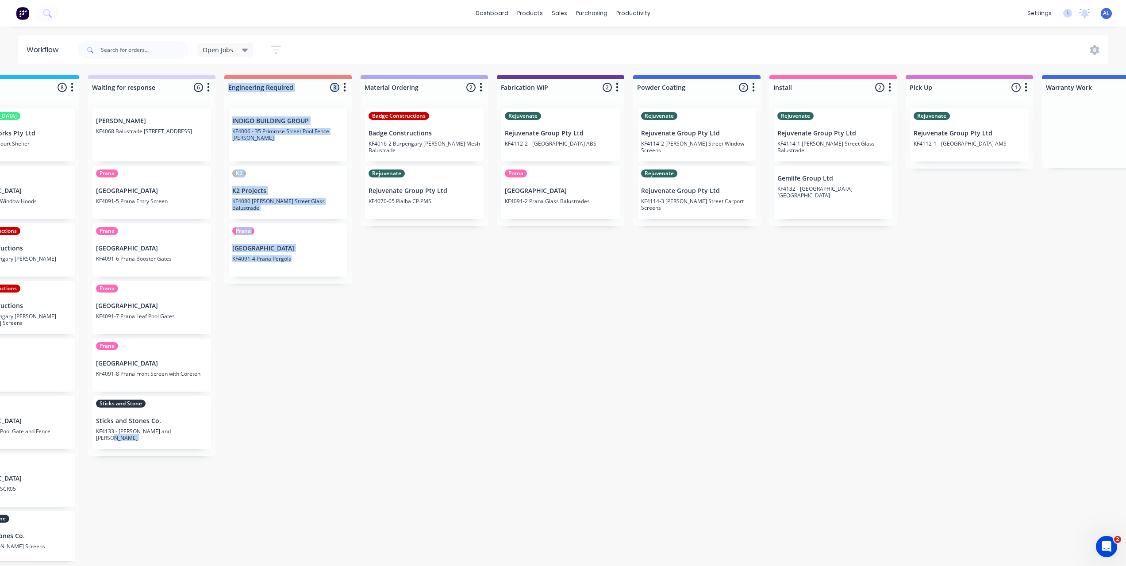
scroll to position [0, 427]
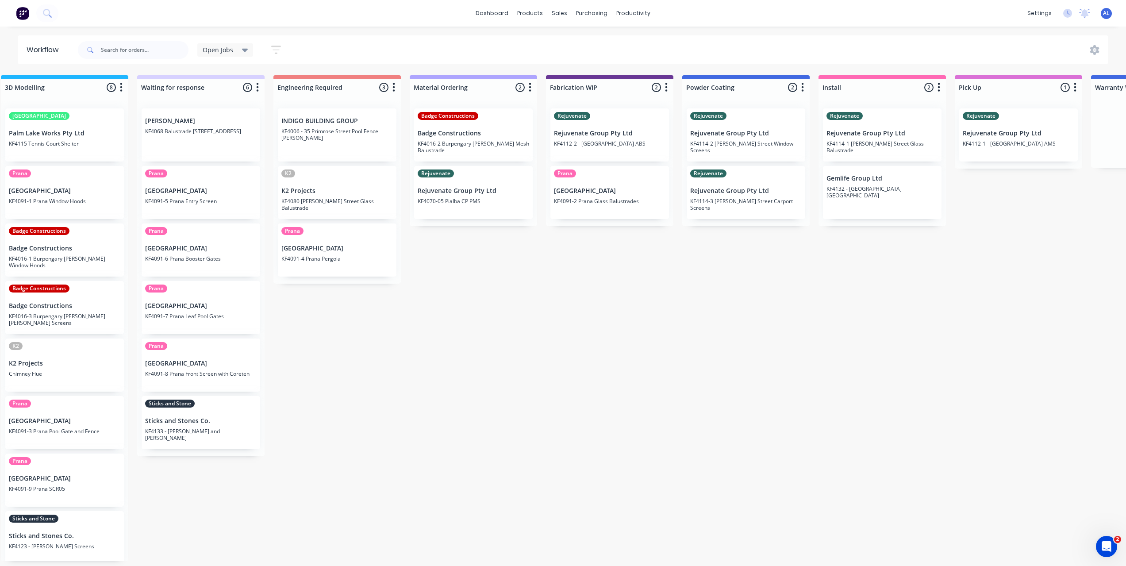
click at [571, 446] on div "Submitted 6 Status colour #273444 hex #273444 Save Cancel Summaries Total order…" at bounding box center [624, 318] width 2117 height 486
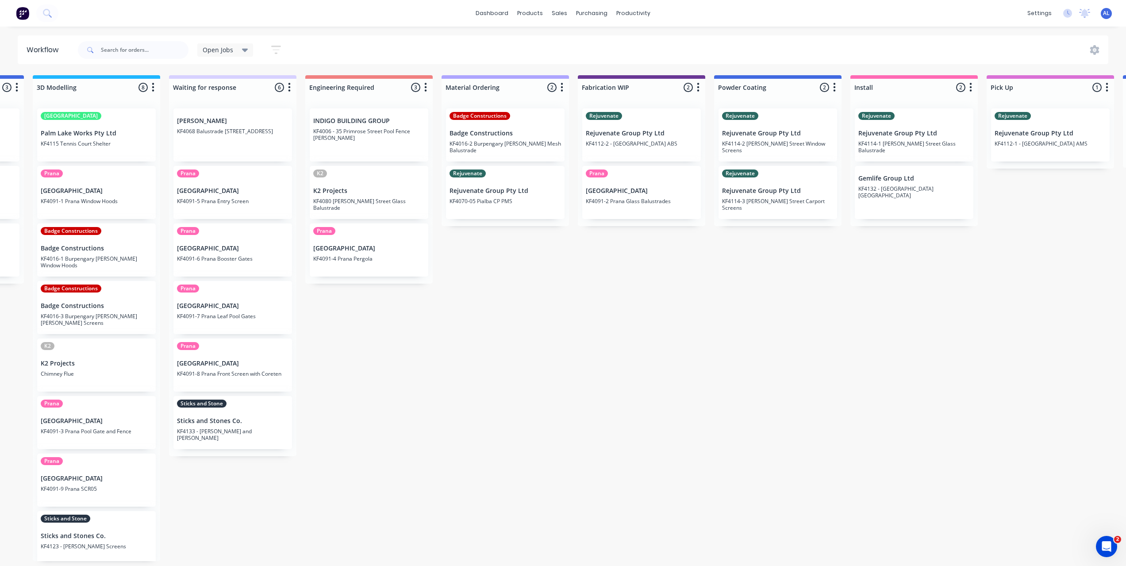
scroll to position [0, 328]
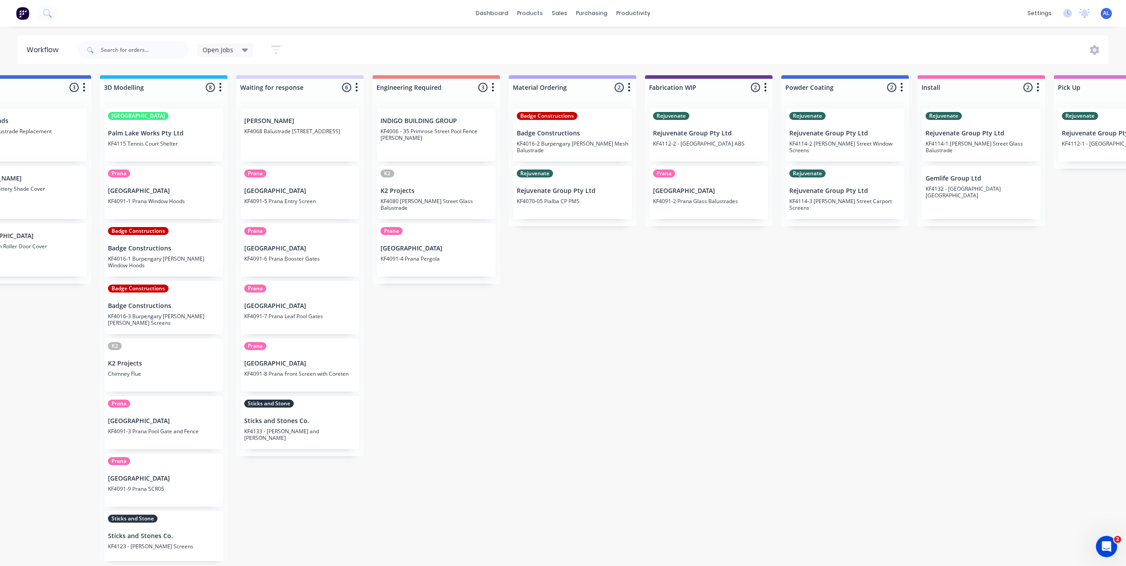
click at [603, 280] on div "Submitted 6 Status colour #273444 hex #273444 Save Cancel Summaries Total order…" at bounding box center [724, 318] width 2117 height 486
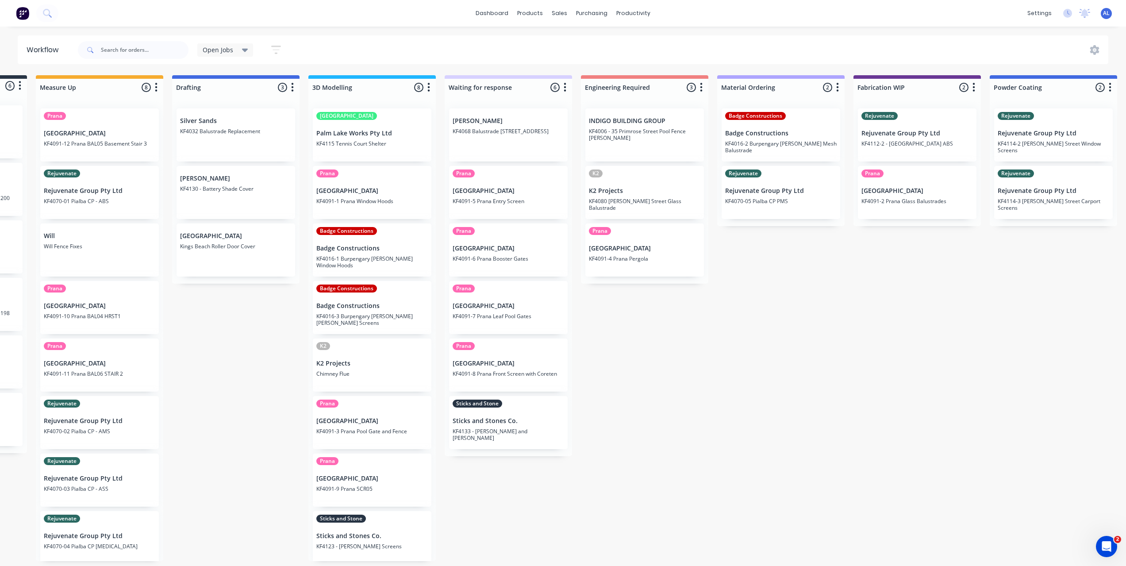
scroll to position [0, 115]
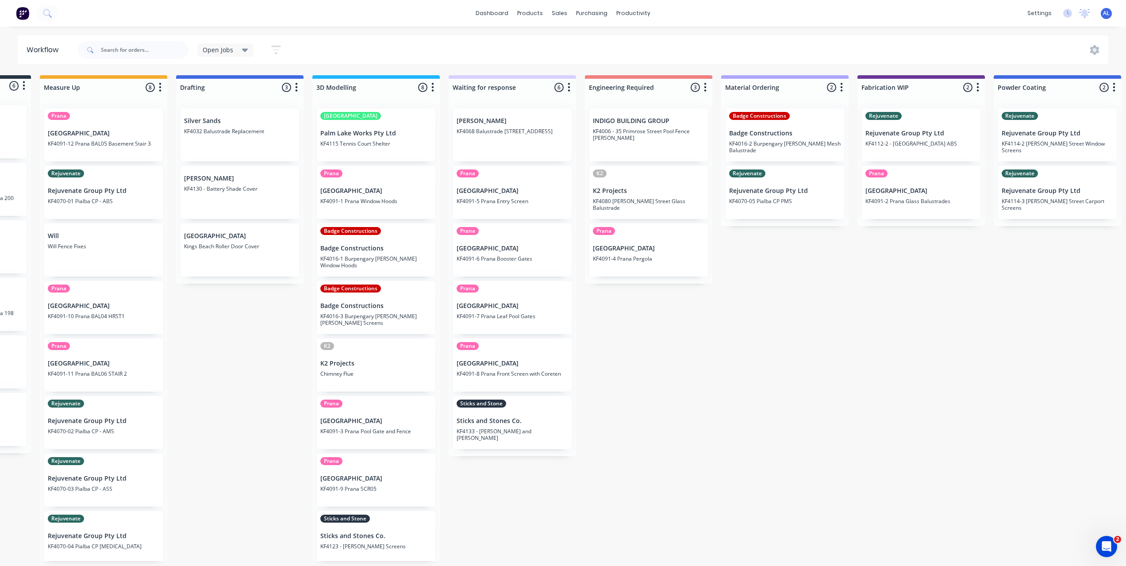
click at [802, 387] on div "Submitted 6 Status colour #273444 hex #273444 Save Cancel Summaries Total order…" at bounding box center [936, 318] width 2117 height 486
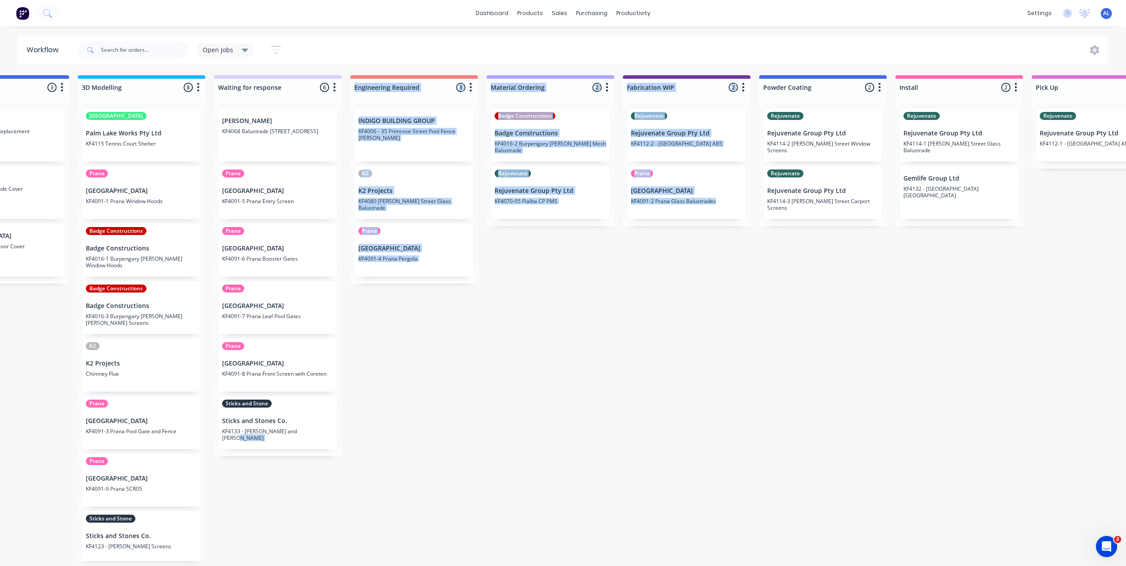
scroll to position [2, 350]
drag, startPoint x: 694, startPoint y: 558, endPoint x: 632, endPoint y: 559, distance: 61.9
click at [632, 559] on div "Submitted 6 Status colour #273444 hex #273444 Save Cancel Summaries Total order…" at bounding box center [701, 318] width 2117 height 486
click at [640, 520] on div "Submitted 6 Status colour #273444 hex #273444 Save Cancel Summaries Total order…" at bounding box center [701, 318] width 2117 height 486
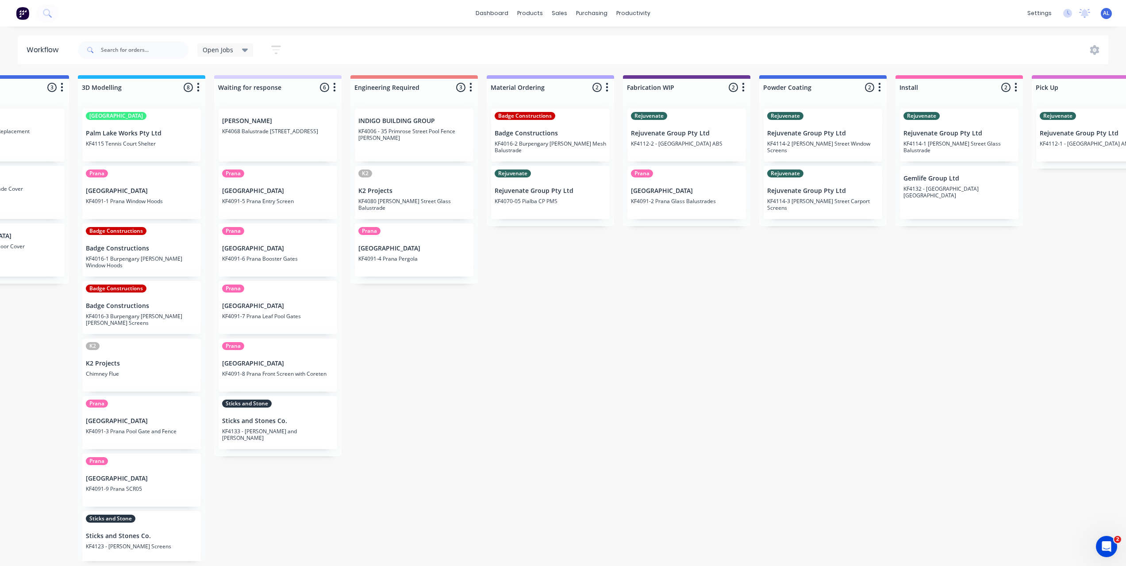
click at [618, 480] on div "Submitted 6 Status colour #273444 hex #273444 Save Cancel Summaries Total order…" at bounding box center [701, 318] width 2117 height 486
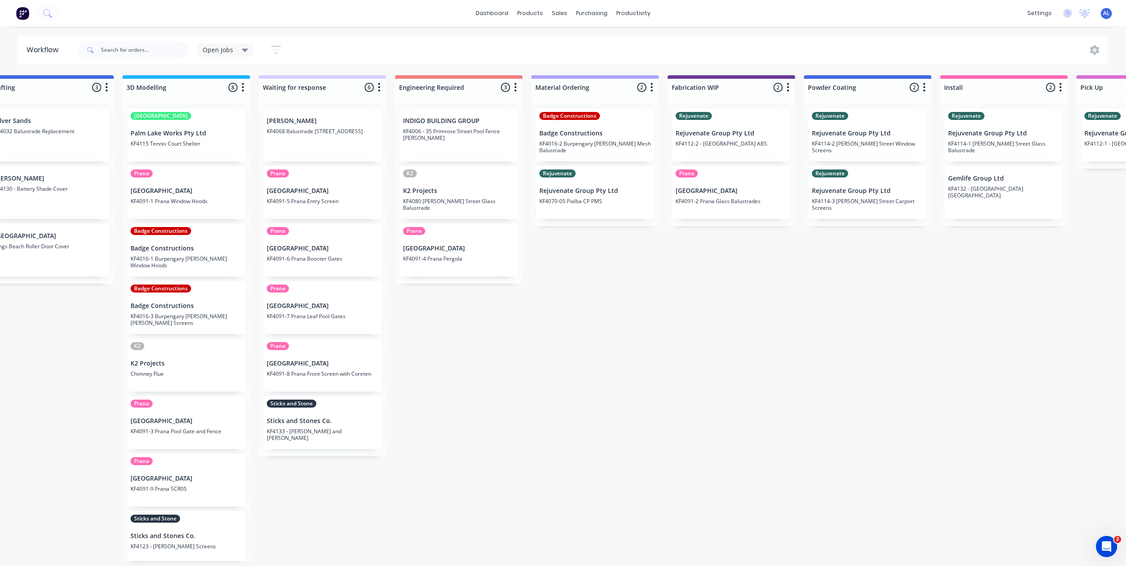
scroll to position [2, 306]
click at [635, 299] on div "Submitted 6 Status colour #273444 hex #273444 Save Cancel Summaries Total order…" at bounding box center [745, 318] width 2117 height 486
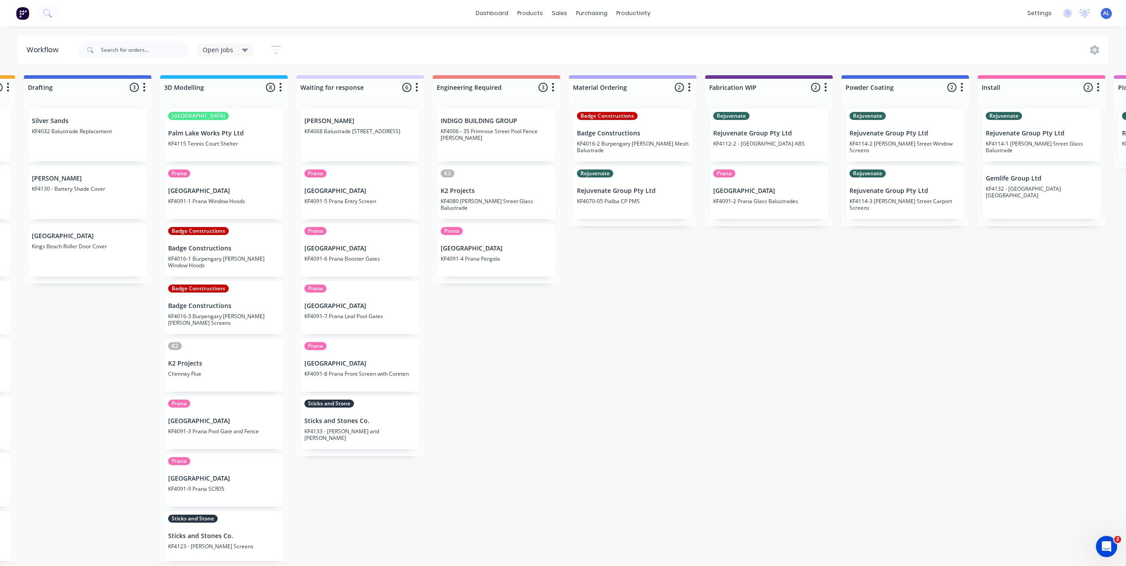
scroll to position [2, 262]
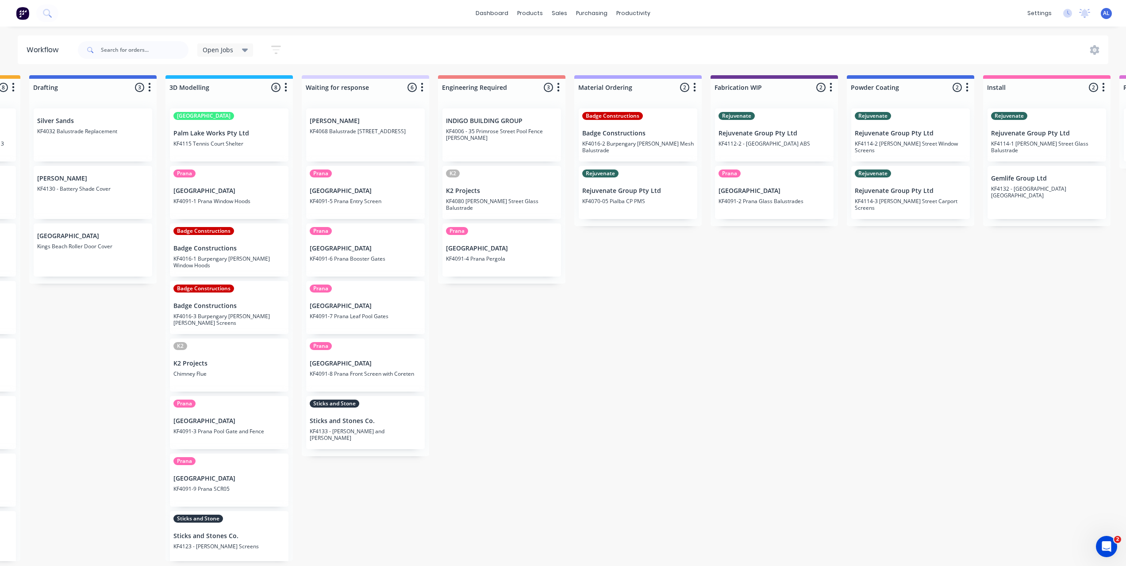
drag, startPoint x: 496, startPoint y: 559, endPoint x: 520, endPoint y: 559, distance: 24.3
click at [520, 559] on div "Submitted 6 Status colour #273444 hex #273444 Save Cancel Summaries Total order…" at bounding box center [789, 318] width 2117 height 486
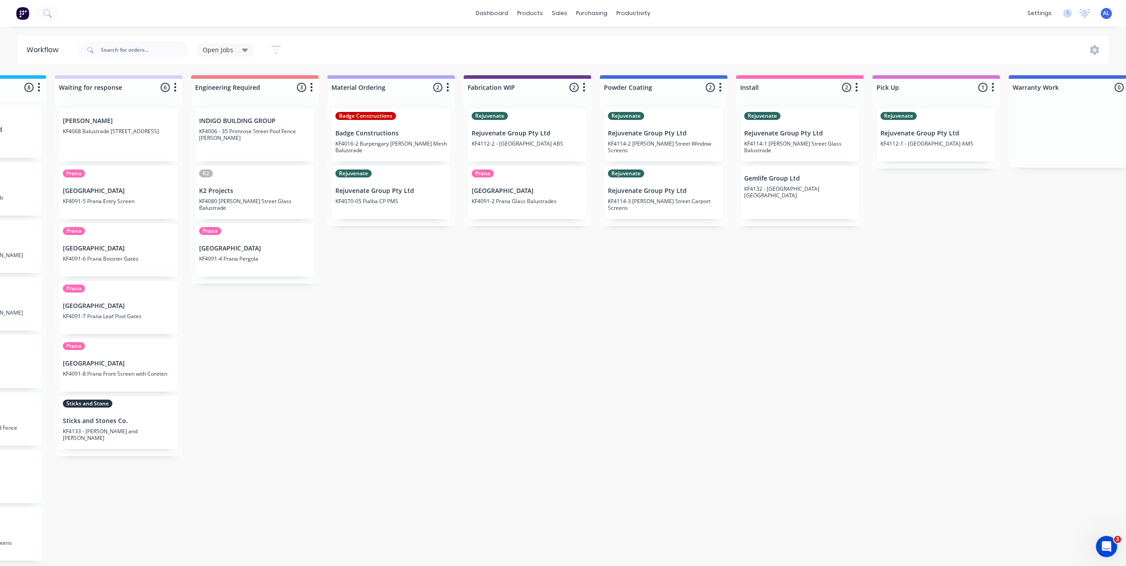
scroll to position [2, 508]
drag, startPoint x: 386, startPoint y: 419, endPoint x: 394, endPoint y: 423, distance: 8.7
click at [386, 419] on div "Submitted 6 Status colour #273444 hex #273444 Save Cancel Summaries Total order…" at bounding box center [543, 318] width 2117 height 486
click at [538, 297] on div "Submitted 6 Status colour #273444 hex #273444 Save Cancel Summaries Total order…" at bounding box center [543, 318] width 2117 height 486
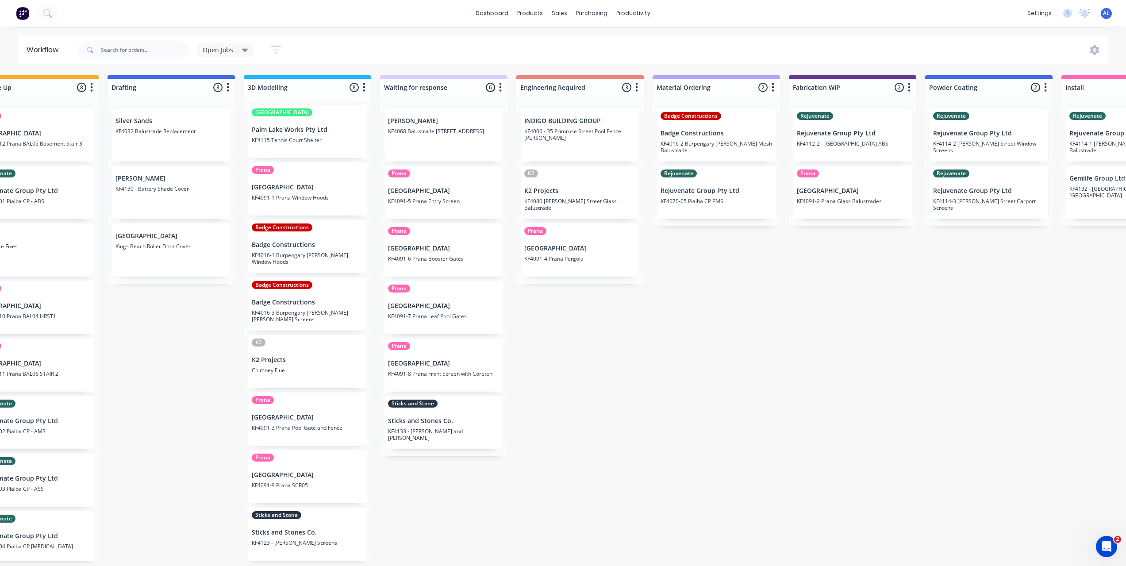
scroll to position [0, 184]
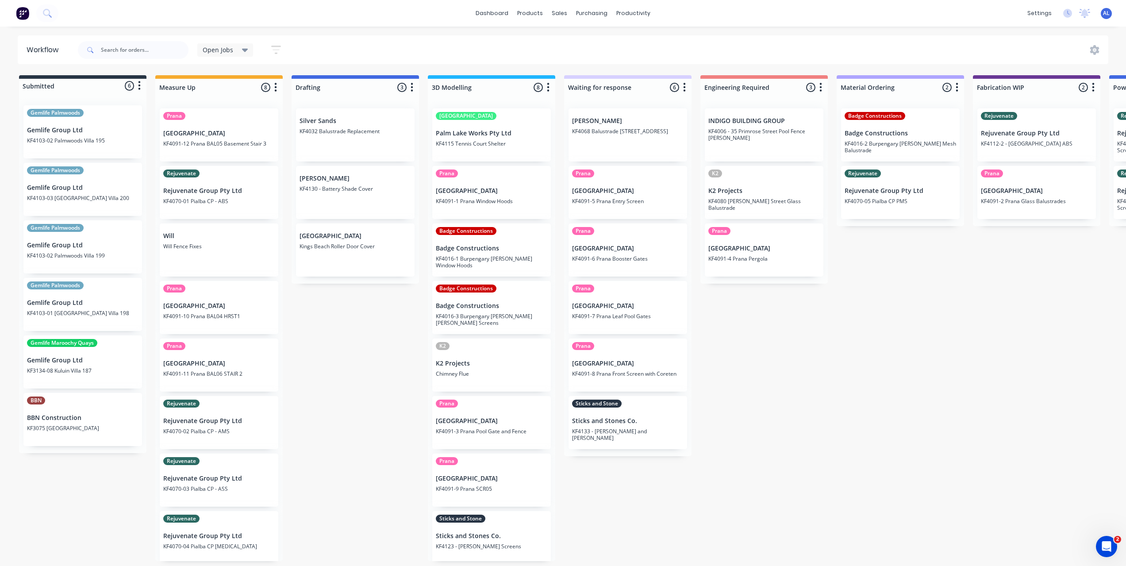
click at [776, 410] on div "Submitted 6 Status colour #273444 hex #273444 Save Cancel Summaries Total order…" at bounding box center [1051, 318] width 2117 height 486
click at [700, 549] on div "Submitted 6 Status colour #273444 hex #273444 Save Cancel Summaries Total order…" at bounding box center [1050, 318] width 2117 height 486
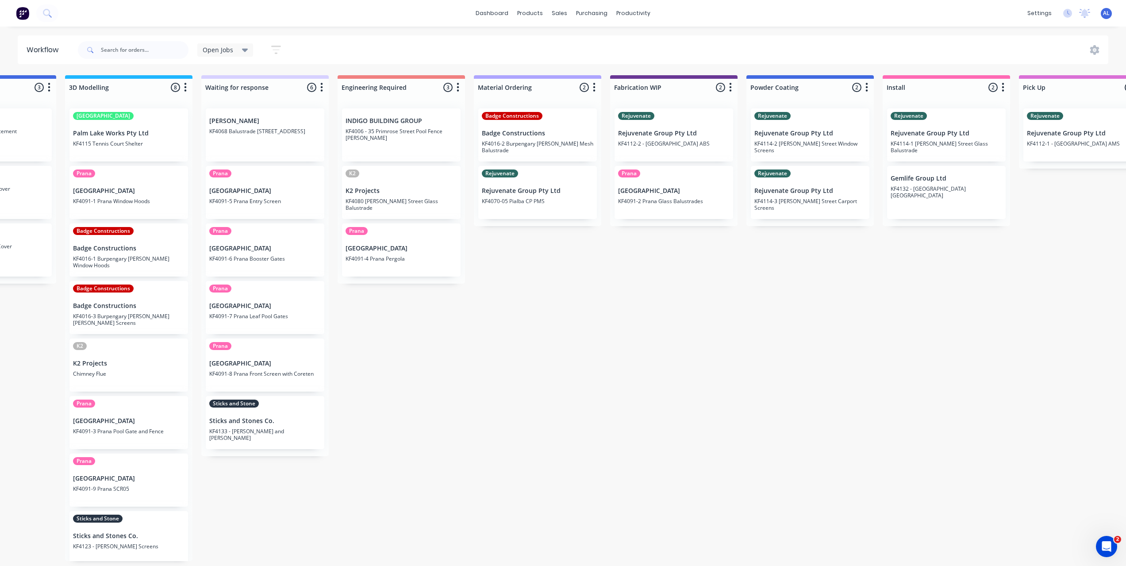
scroll to position [0, 353]
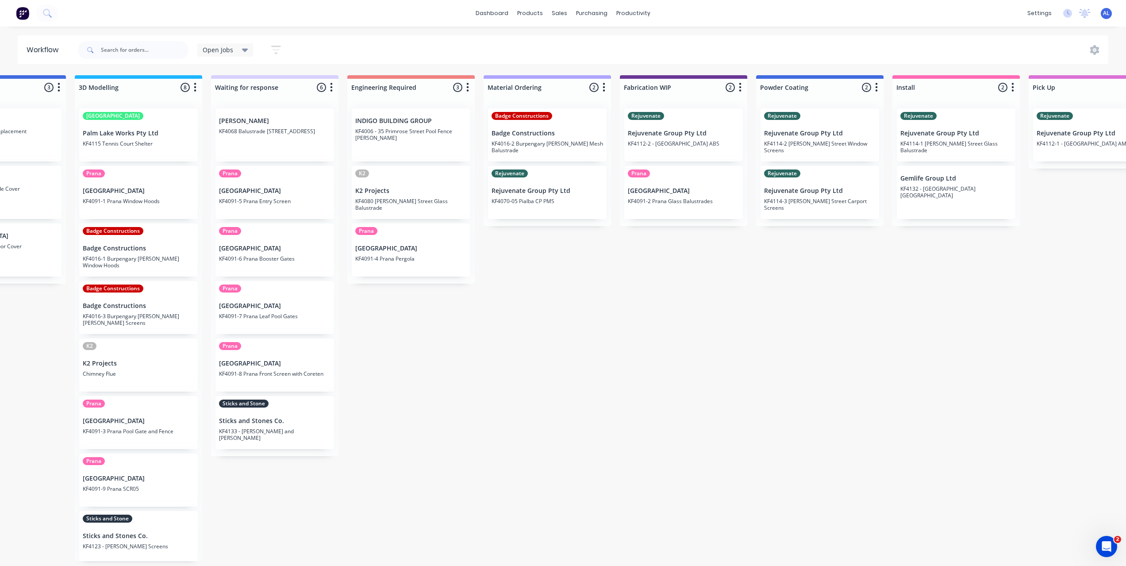
click at [430, 484] on div "Submitted 6 Status colour #273444 hex #273444 Save Cancel Summaries Total order…" at bounding box center [698, 318] width 2117 height 486
click at [385, 516] on div "Submitted 6 Status colour #273444 hex #273444 Save Cancel Summaries Total order…" at bounding box center [698, 318] width 2117 height 486
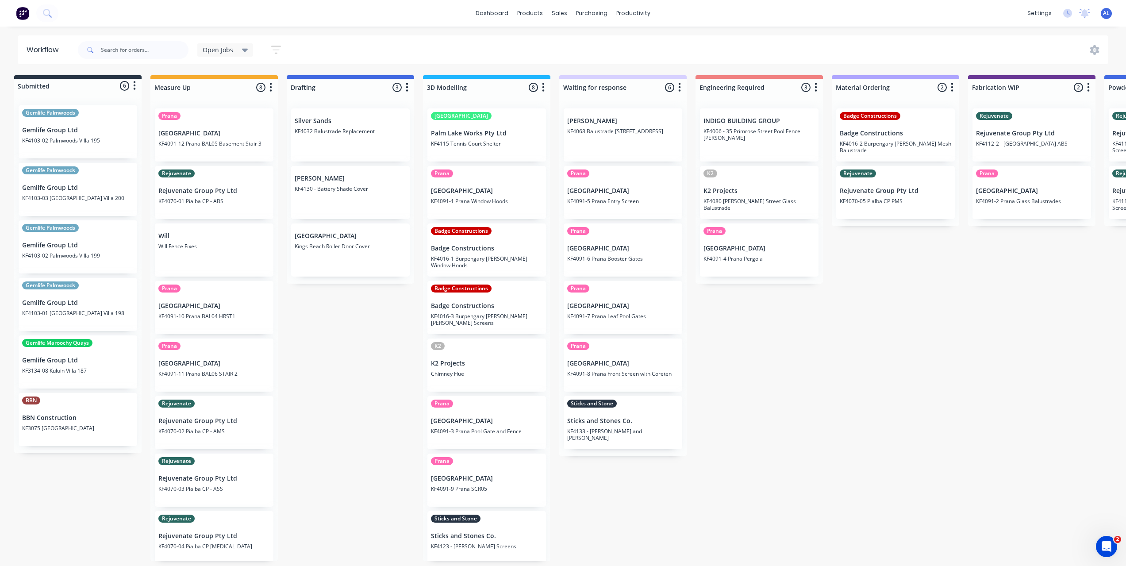
scroll to position [0, 0]
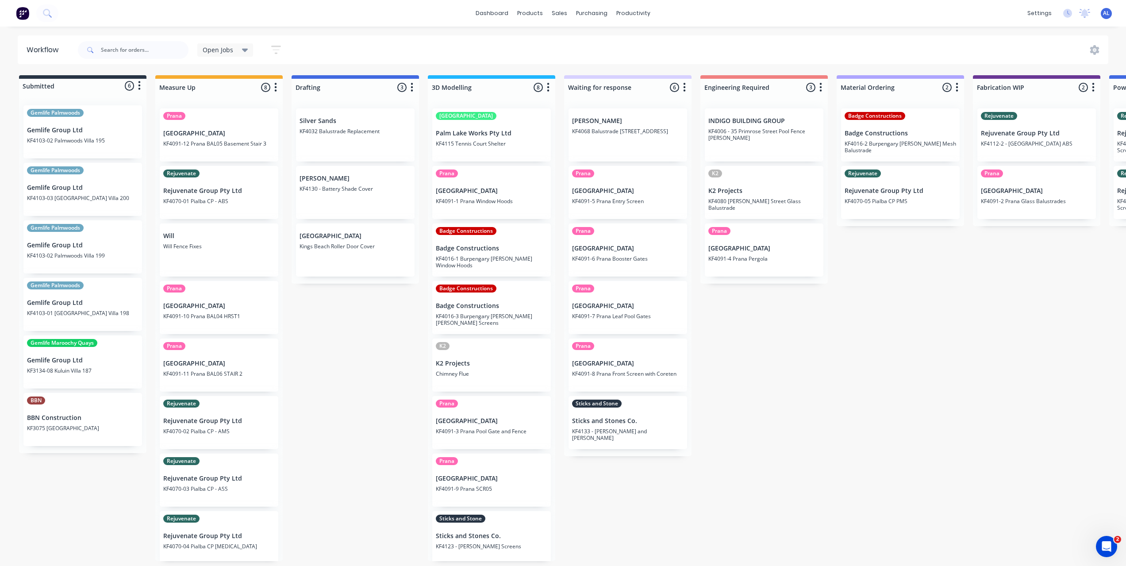
click at [375, 370] on div "Submitted 6 Status colour #273444 hex #273444 Save Cancel Summaries Total order…" at bounding box center [1051, 318] width 2117 height 486
click at [353, 476] on div "Submitted 6 Status colour #273444 hex #273444 Save Cancel Summaries Total order…" at bounding box center [1051, 318] width 2117 height 486
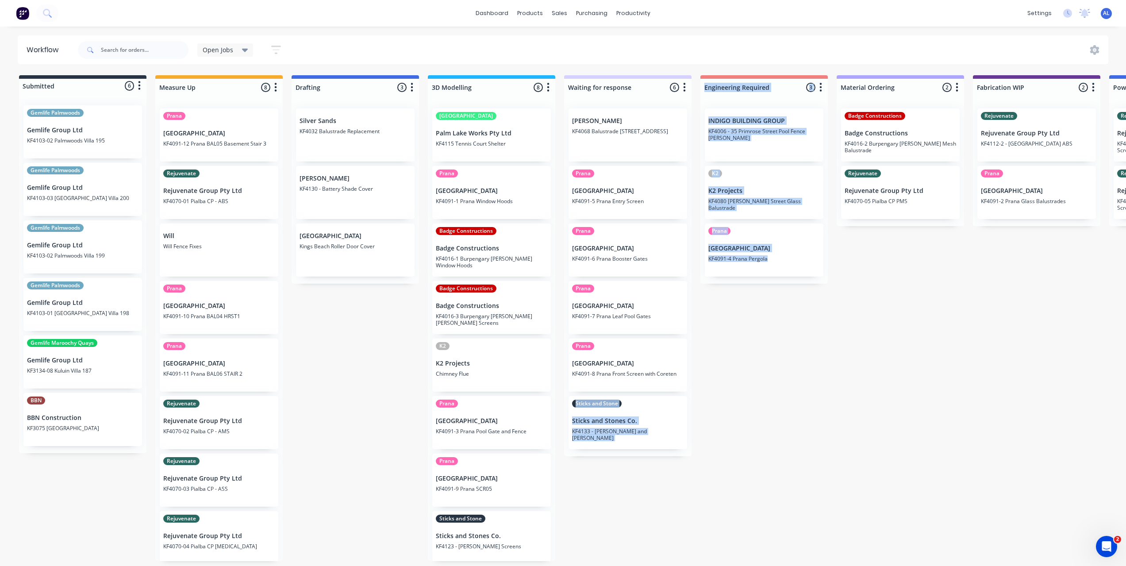
drag, startPoint x: 759, startPoint y: 382, endPoint x: 758, endPoint y: 387, distance: 5.0
click at [758, 385] on div "Submitted 6 Status colour #273444 hex #273444 Save Cancel Summaries Total order…" at bounding box center [1051, 318] width 2117 height 486
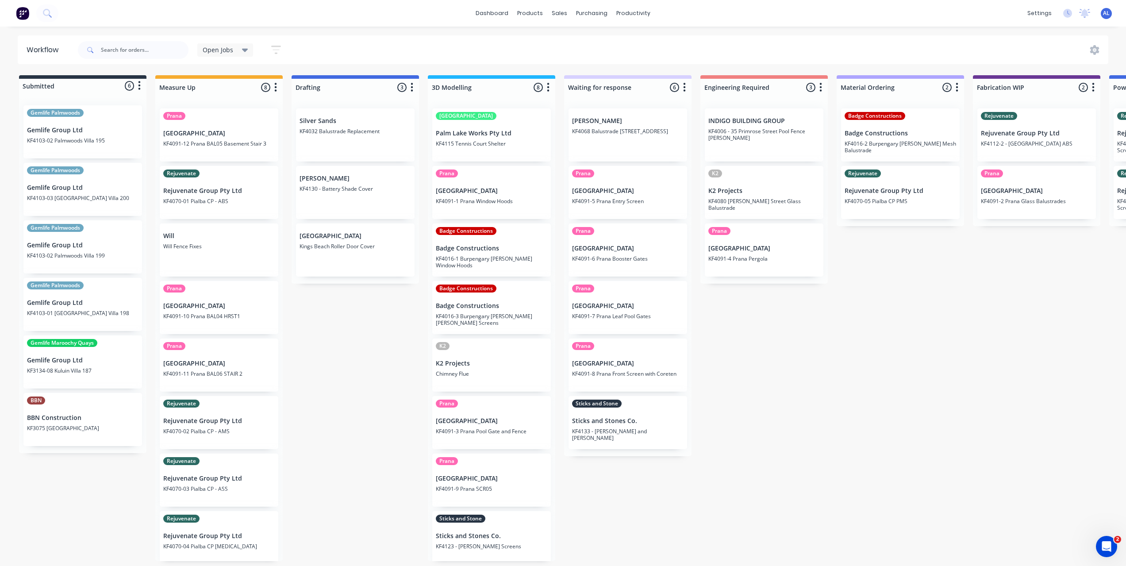
click at [639, 541] on div "Submitted 6 Status colour #273444 hex #273444 Save Cancel Summaries Total order…" at bounding box center [1051, 318] width 2117 height 486
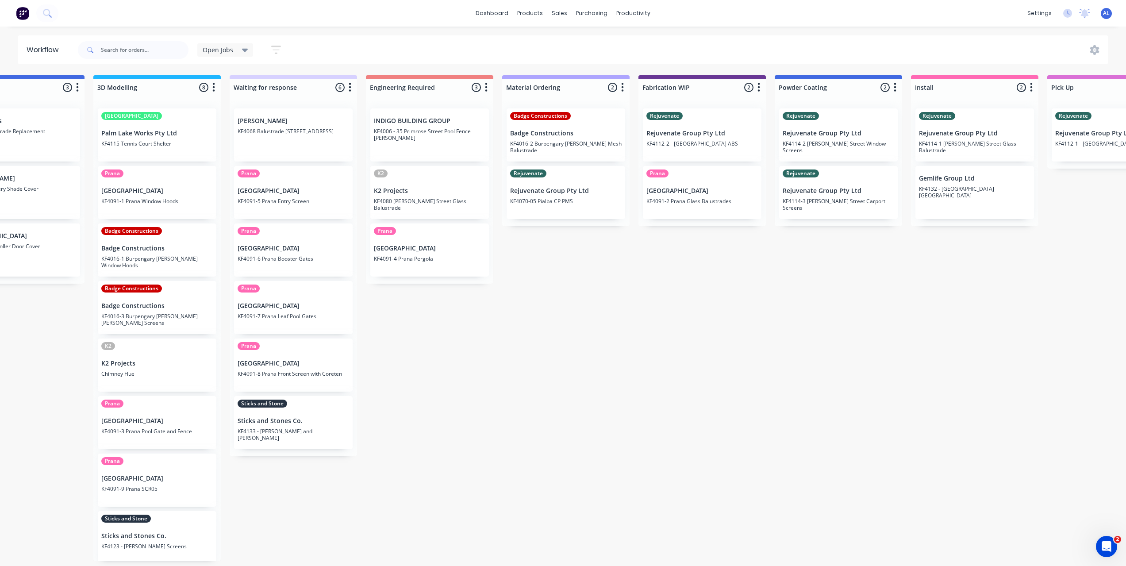
scroll to position [0, 335]
click at [662, 432] on div "Submitted 6 Status colour #273444 hex #273444 Save Cancel Summaries Total order…" at bounding box center [716, 318] width 2117 height 486
click at [467, 364] on div "Submitted 6 Status colour #273444 hex #273444 Save Cancel Summaries Total order…" at bounding box center [716, 318] width 2117 height 486
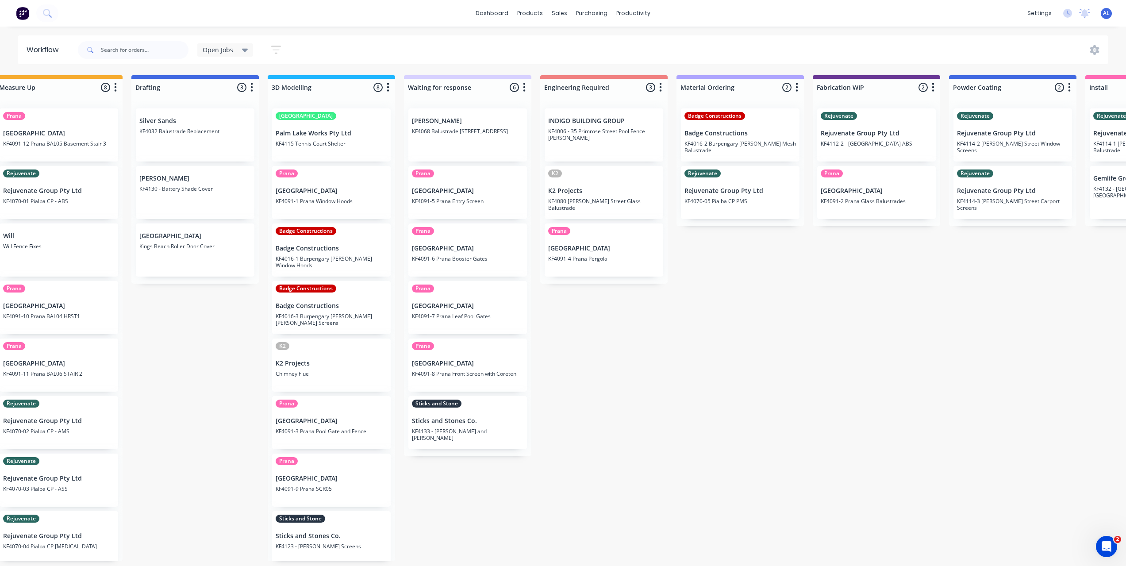
scroll to position [0, 158]
click at [215, 375] on div "Submitted 6 Status colour #273444 hex #273444 Save Cancel Summaries Total order…" at bounding box center [893, 318] width 2117 height 486
click at [622, 361] on div "Submitted 6 Status colour #273444 hex #273444 Save Cancel Summaries Total order…" at bounding box center [893, 318] width 2117 height 486
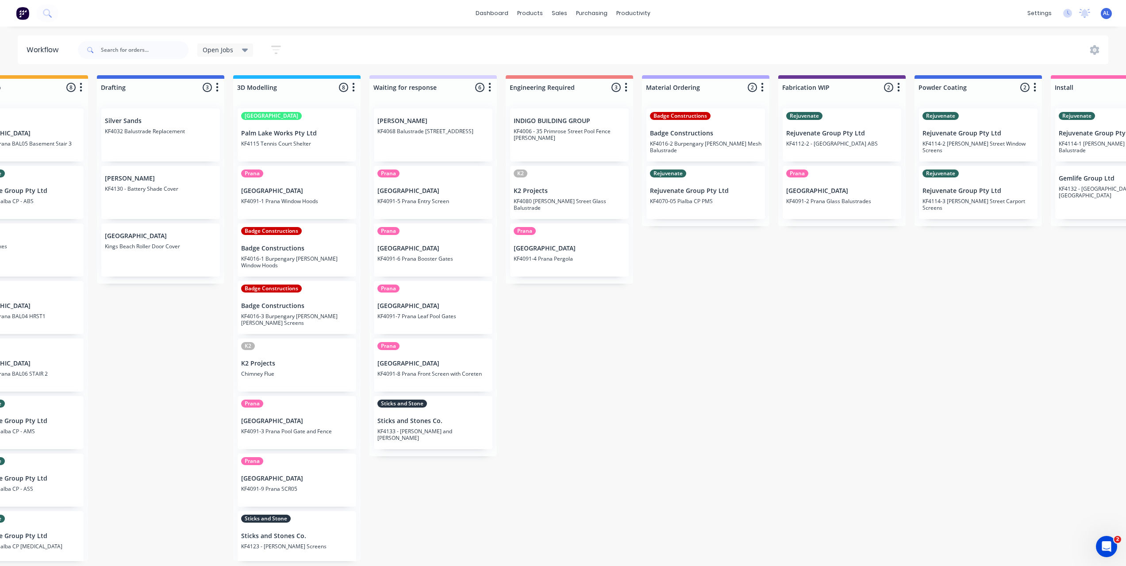
scroll to position [0, 108]
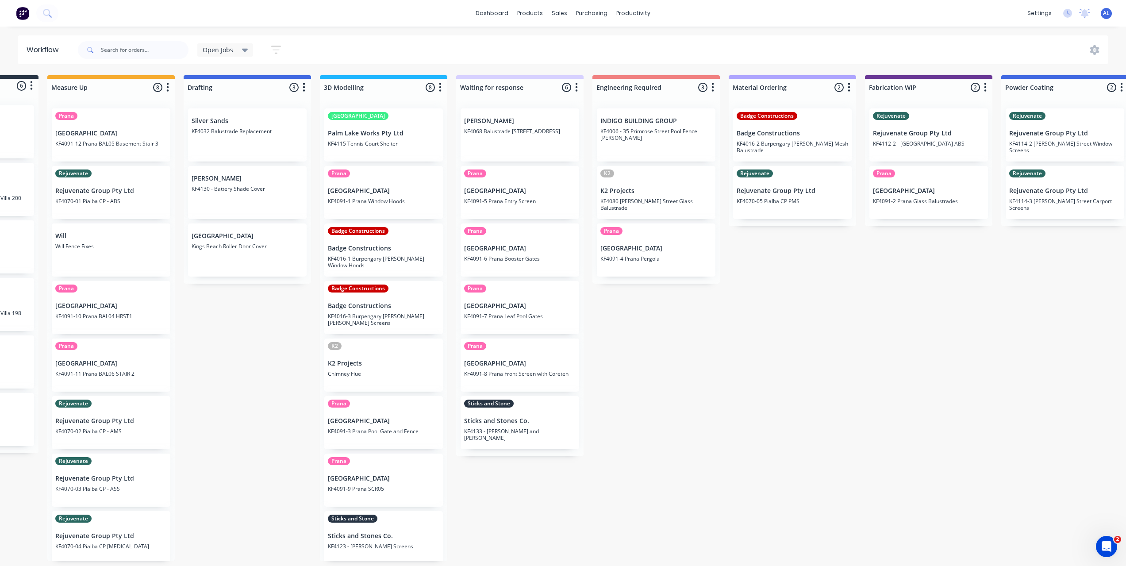
click at [215, 450] on div "Submitted 6 Status colour #273444 hex #273444 Save Cancel Summaries Total order…" at bounding box center [943, 318] width 2117 height 486
